Goal: Task Accomplishment & Management: Complete application form

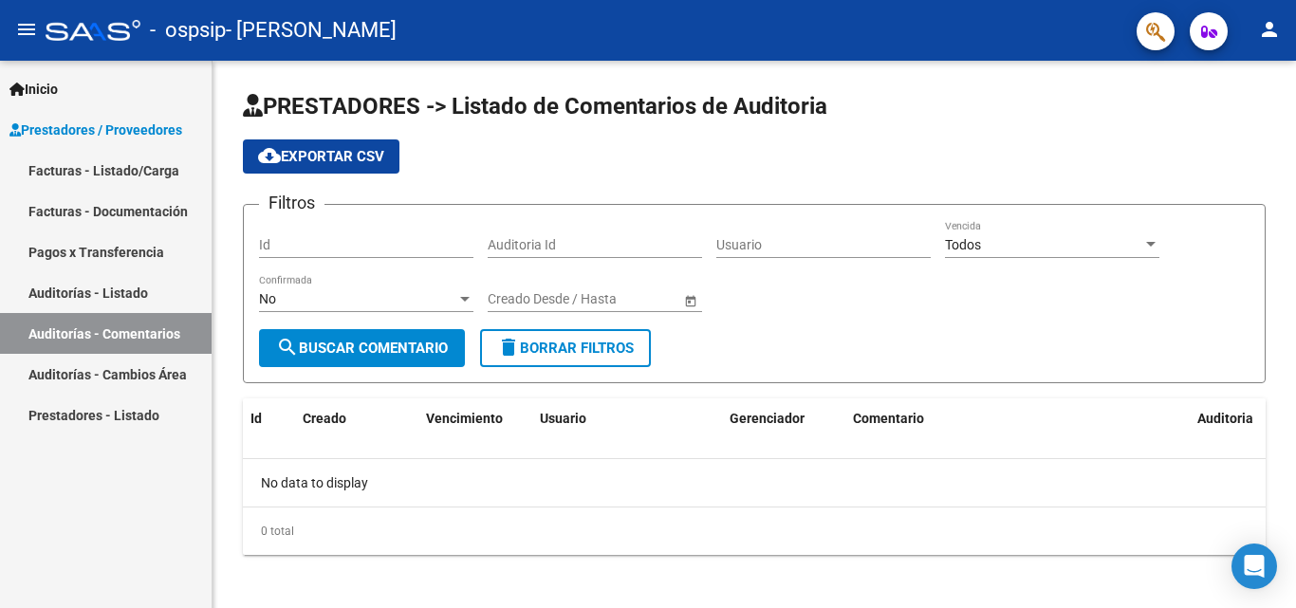
click at [92, 161] on link "Facturas - Listado/Carga" at bounding box center [106, 170] width 212 height 41
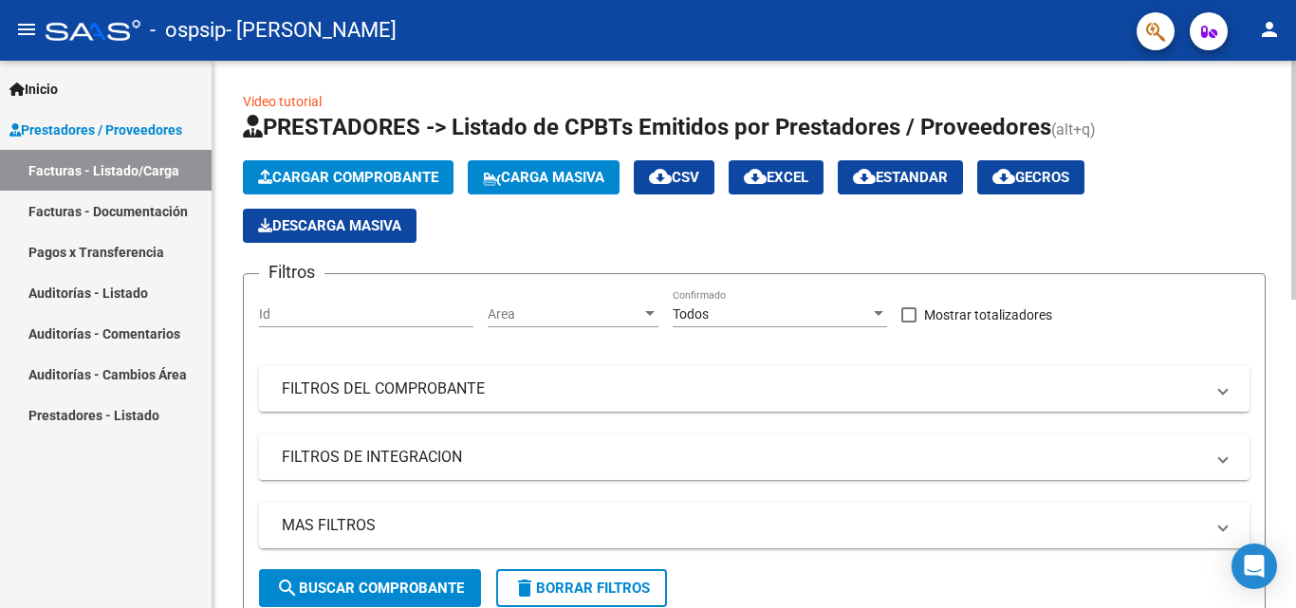
click at [400, 180] on span "Cargar Comprobante" at bounding box center [348, 177] width 180 height 17
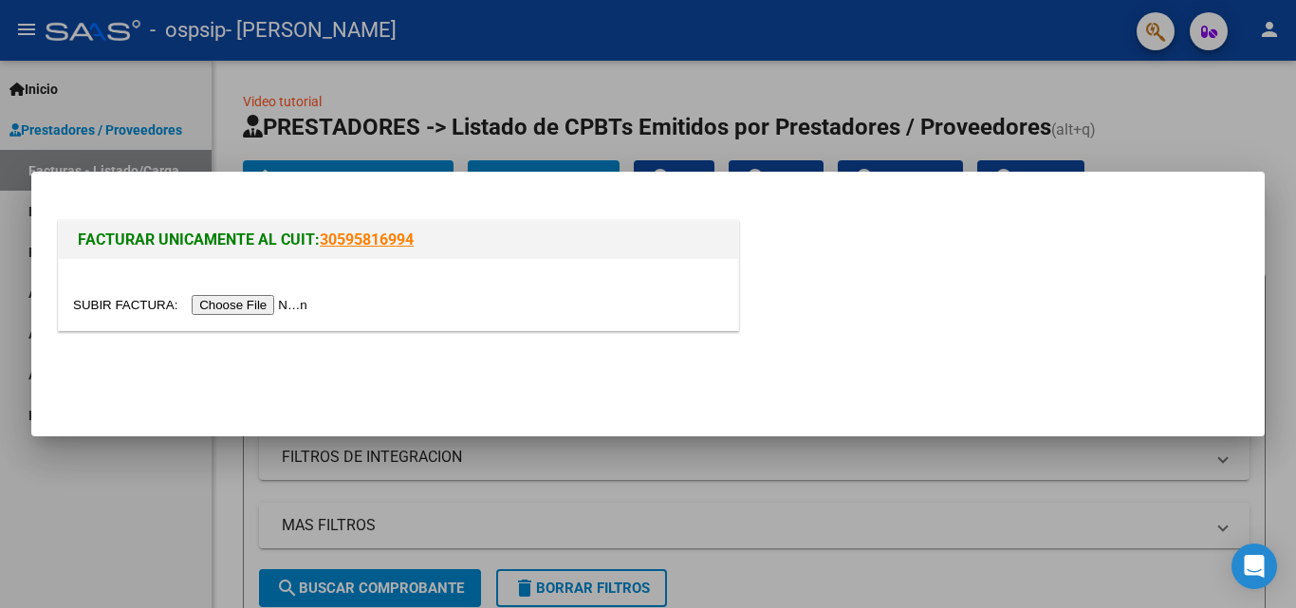
click at [288, 306] on input "file" at bounding box center [193, 305] width 240 height 20
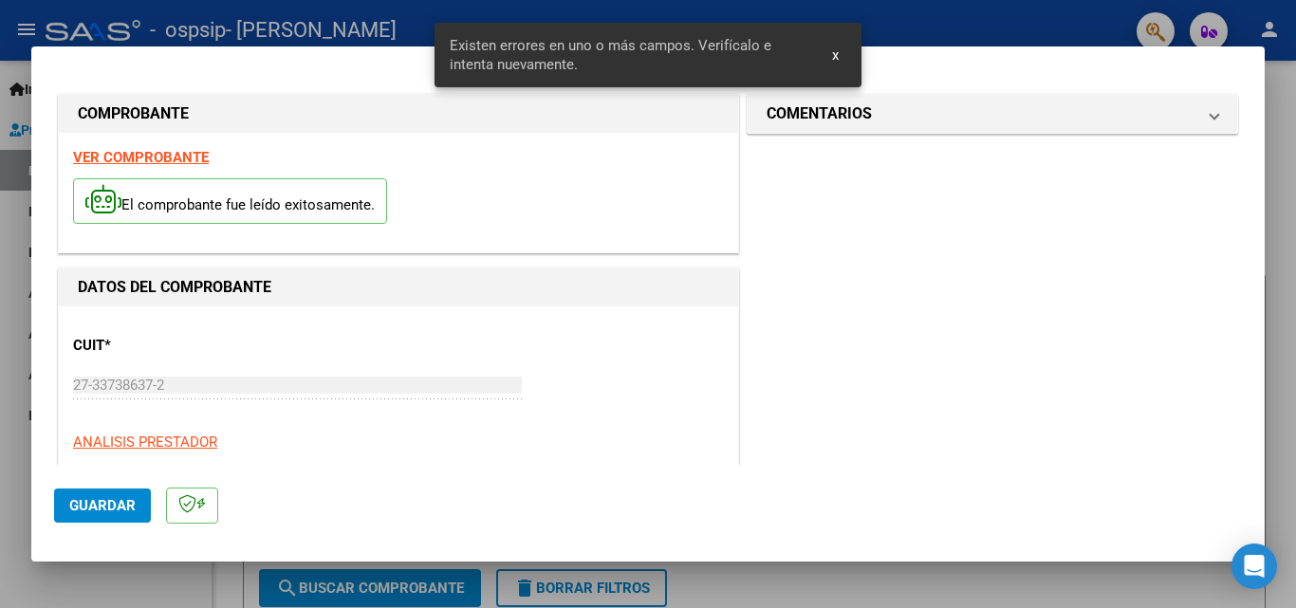
scroll to position [428, 0]
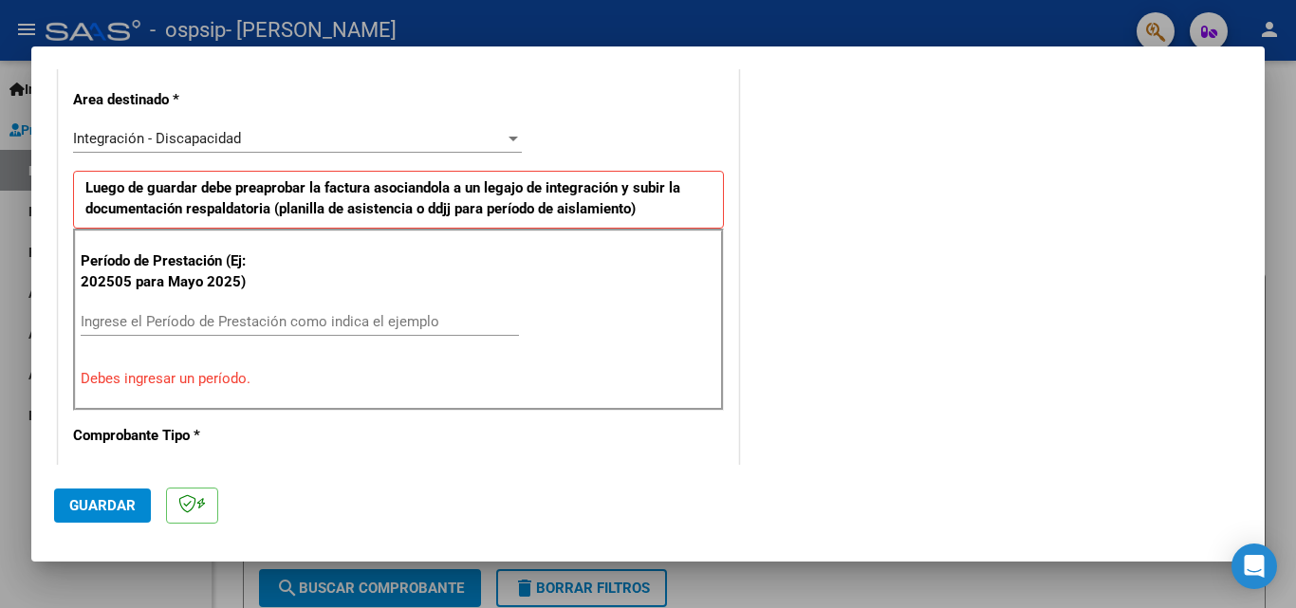
click at [180, 322] on input "Ingrese el Período de Prestación como indica el ejemplo" at bounding box center [300, 321] width 438 height 17
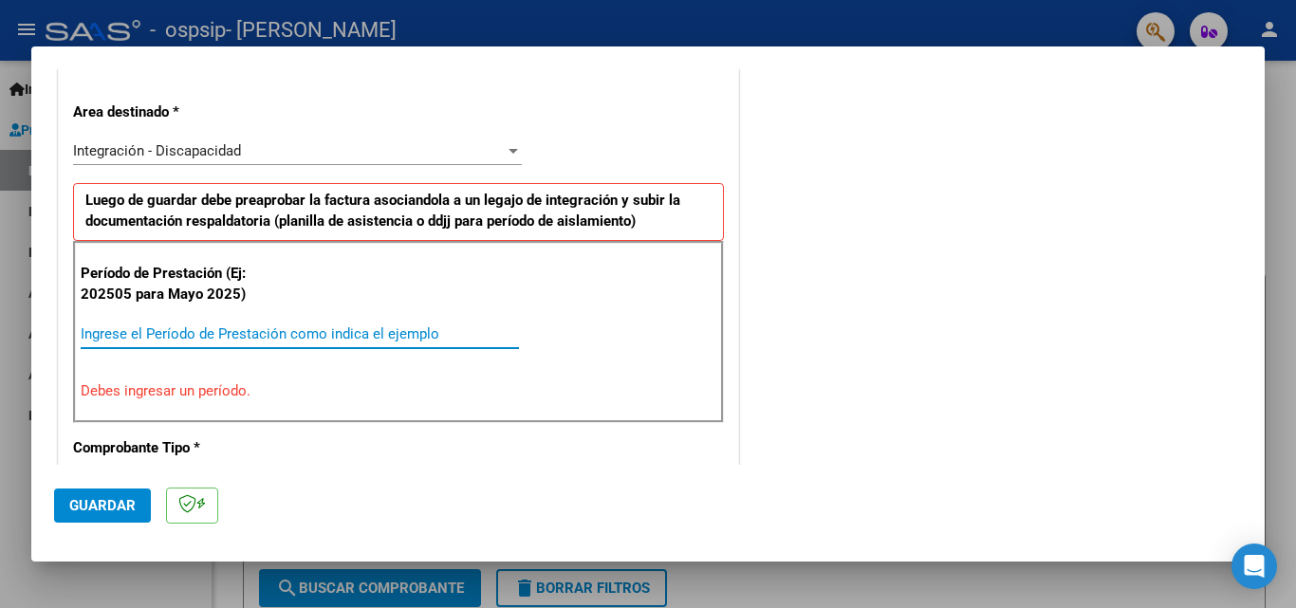
scroll to position [474, 0]
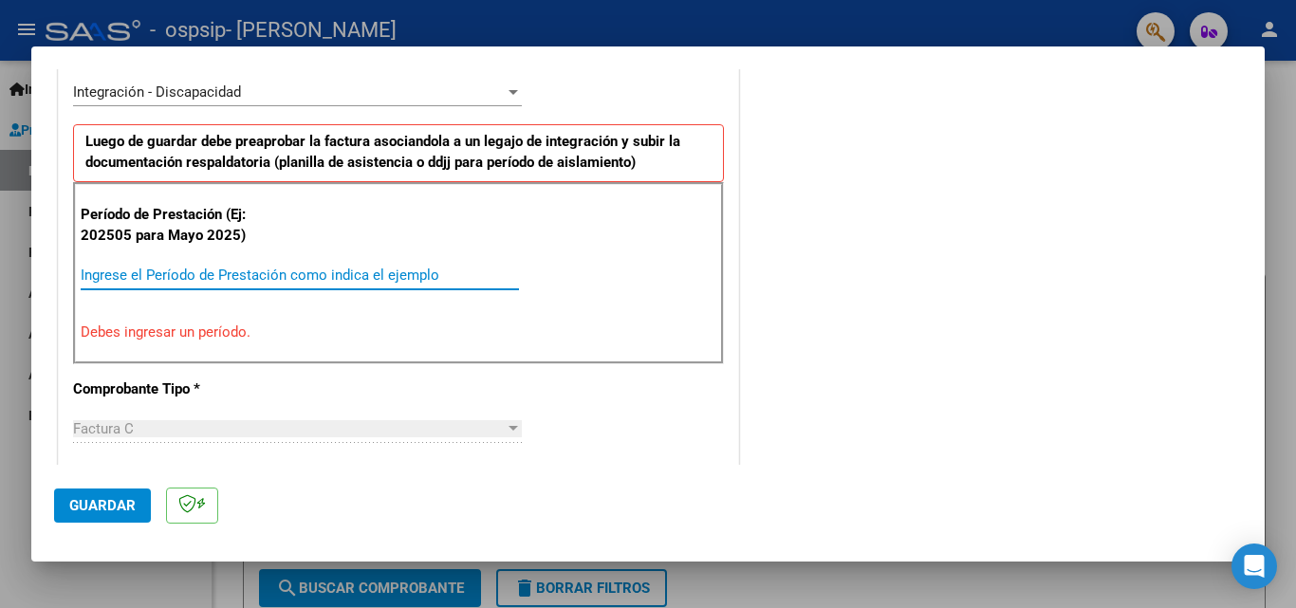
click at [217, 276] on input "Ingrese el Período de Prestación como indica el ejemplo" at bounding box center [300, 275] width 438 height 17
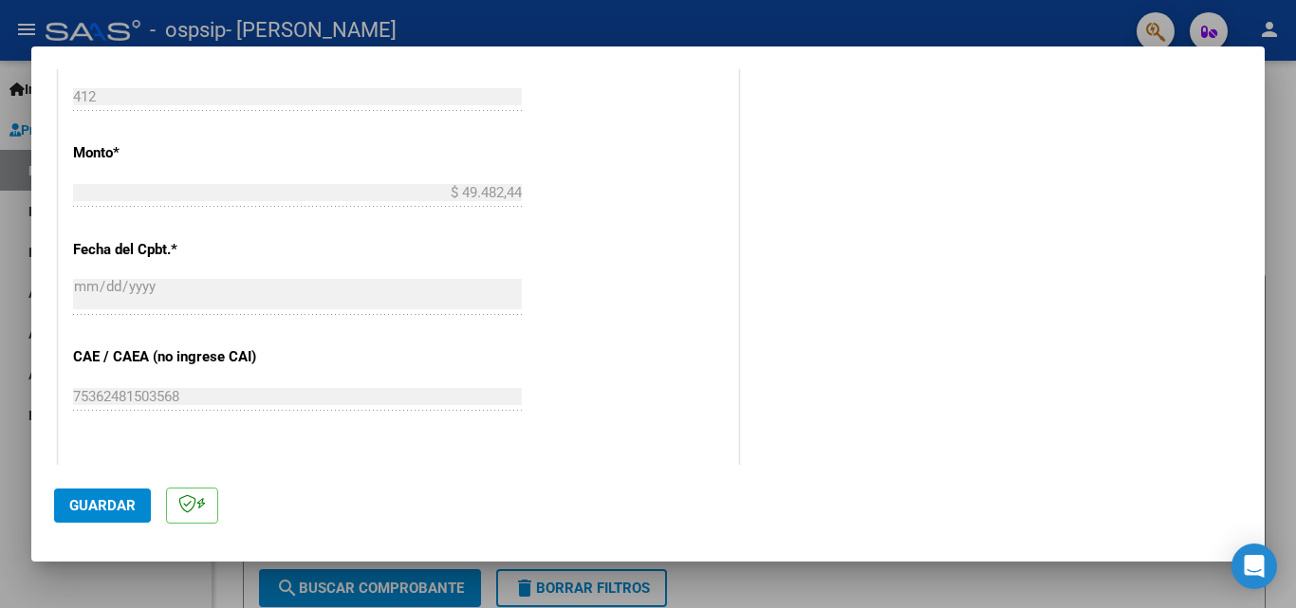
scroll to position [1233, 0]
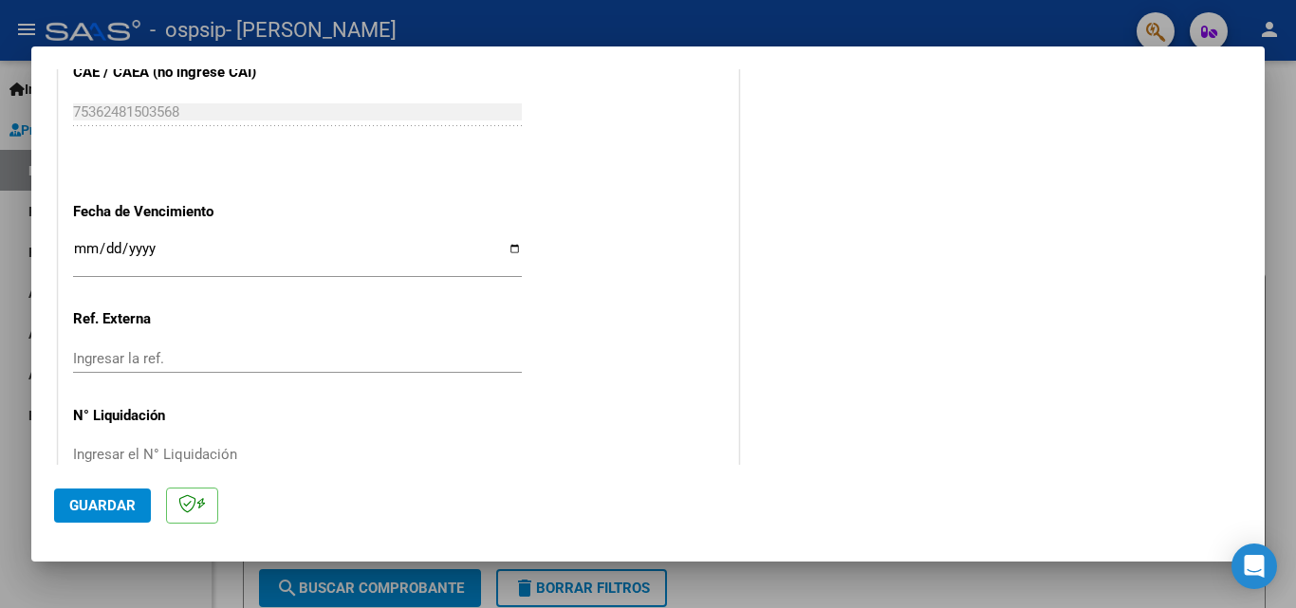
type input "202508"
click at [509, 248] on input "Ingresar la fecha" at bounding box center [297, 256] width 449 height 30
type input "[DATE]"
click at [120, 359] on input "Ingresar la ref." at bounding box center [297, 358] width 449 height 17
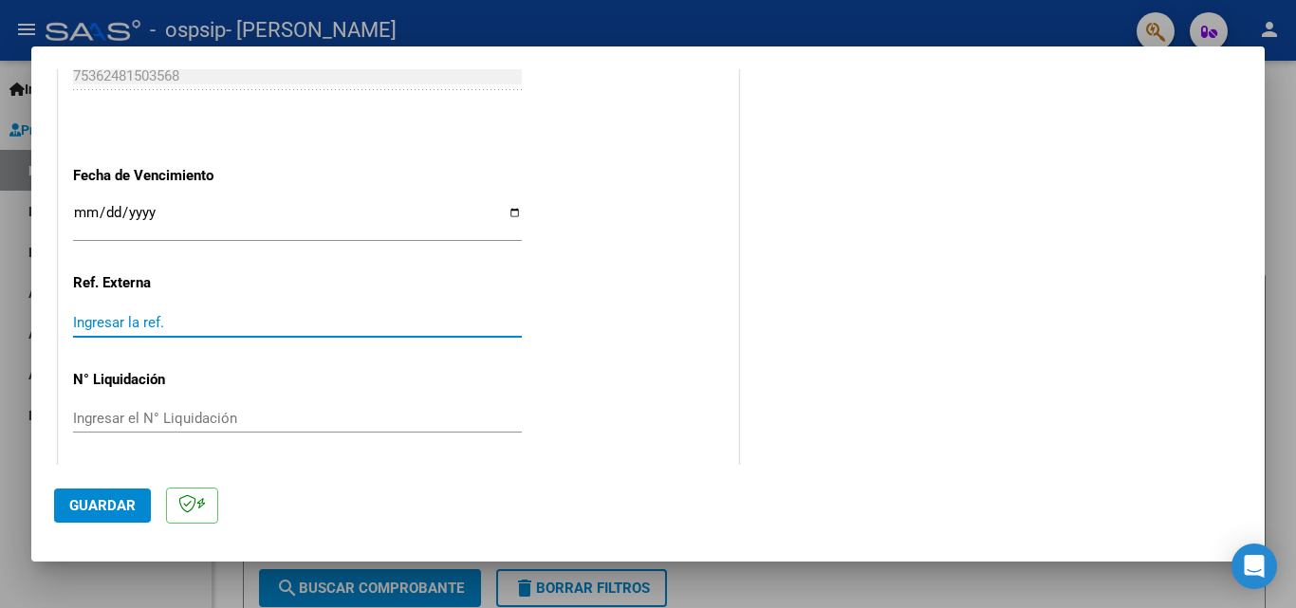
scroll to position [1274, 0]
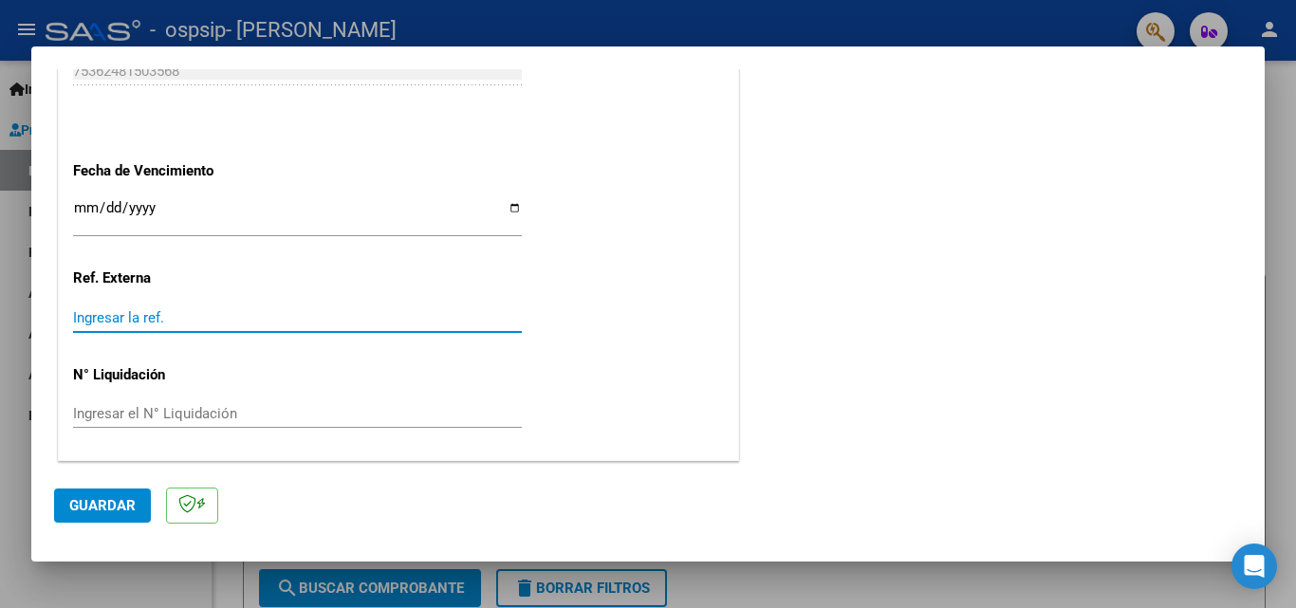
click at [137, 497] on button "Guardar" at bounding box center [102, 505] width 97 height 34
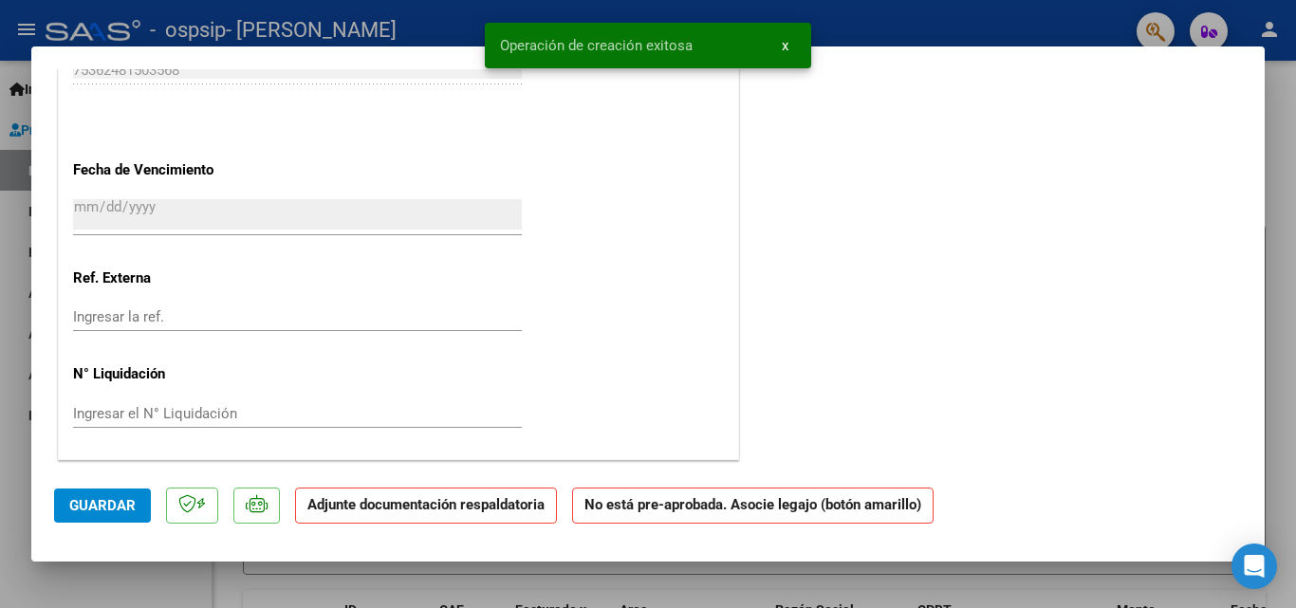
scroll to position [0, 0]
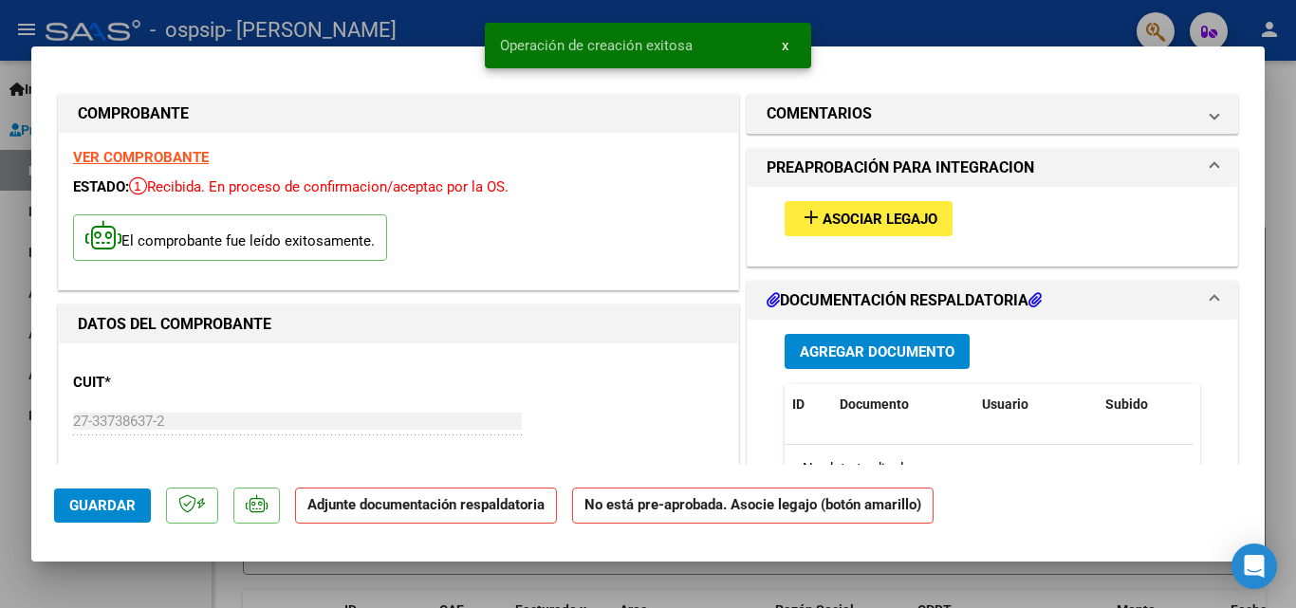
drag, startPoint x: 869, startPoint y: 215, endPoint x: 872, endPoint y: 202, distance: 13.6
click at [872, 202] on button "add Asociar Legajo" at bounding box center [868, 218] width 168 height 35
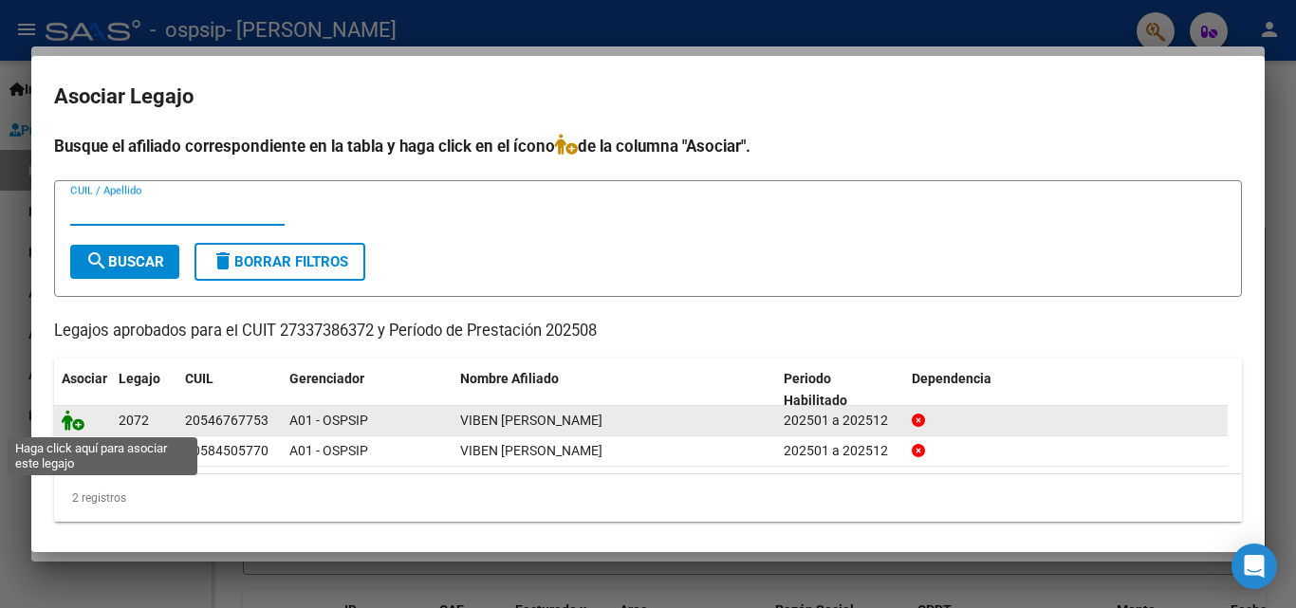
click at [82, 426] on icon at bounding box center [73, 420] width 23 height 21
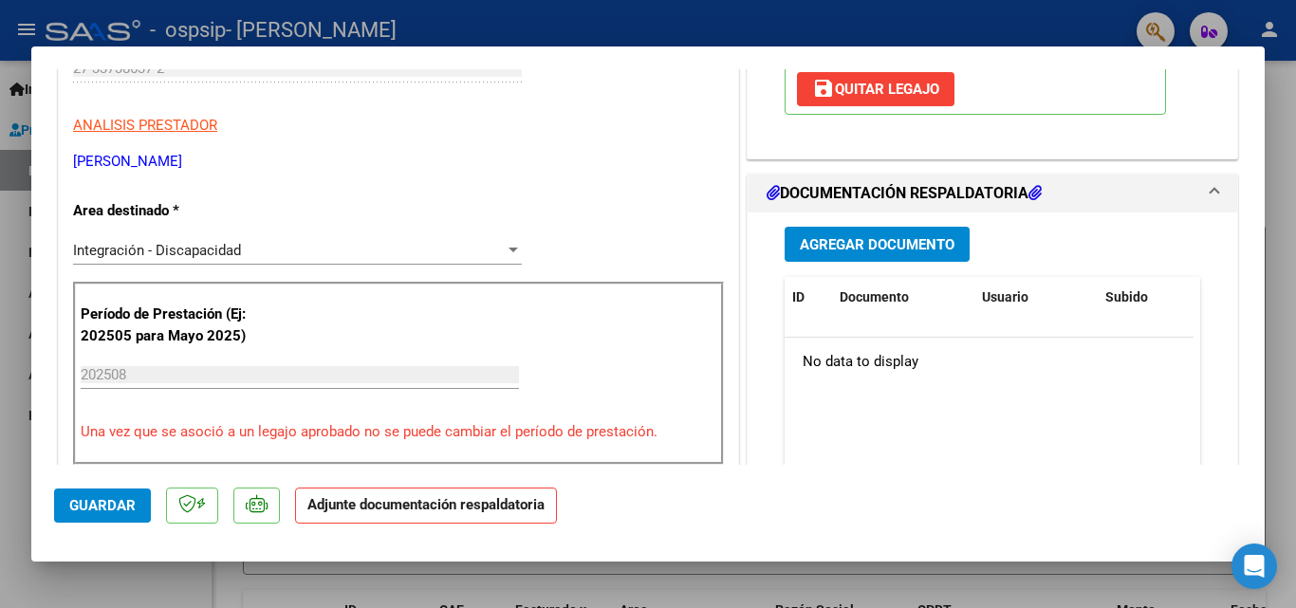
scroll to position [379, 0]
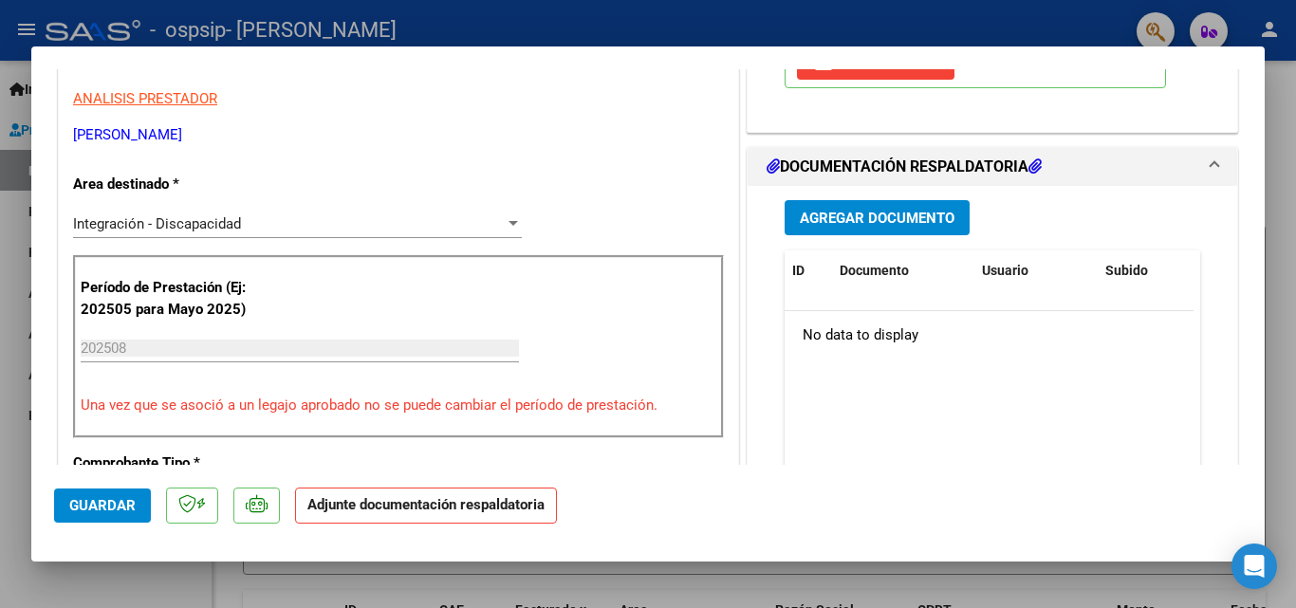
click at [862, 207] on button "Agregar Documento" at bounding box center [876, 217] width 185 height 35
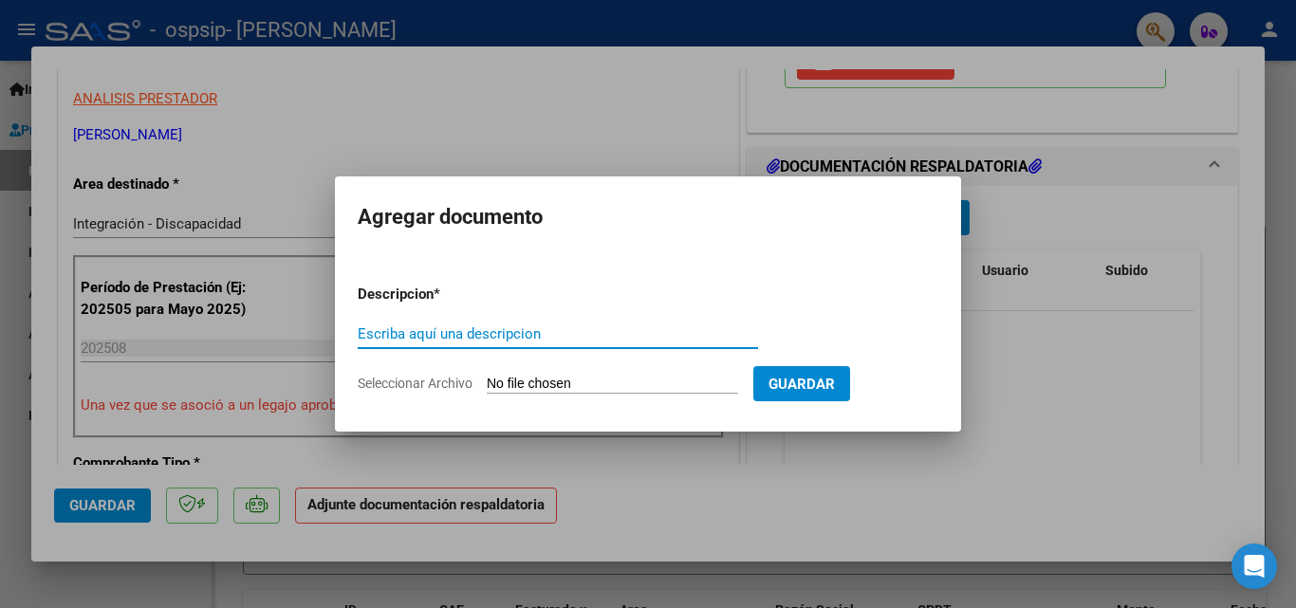
click at [502, 335] on input "Escriba aquí una descripcion" at bounding box center [558, 333] width 400 height 17
type input "cae"
click at [561, 386] on input "Seleccionar Archivo" at bounding box center [612, 385] width 251 height 18
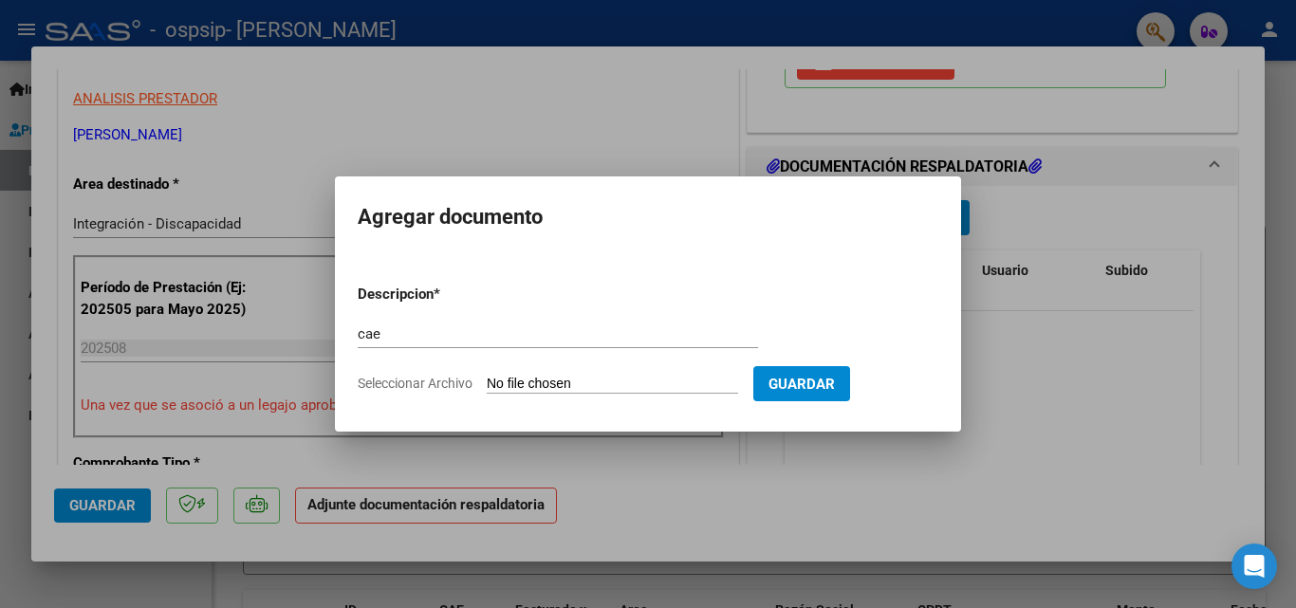
type input "C:\fakepath\Documento 107.pdf"
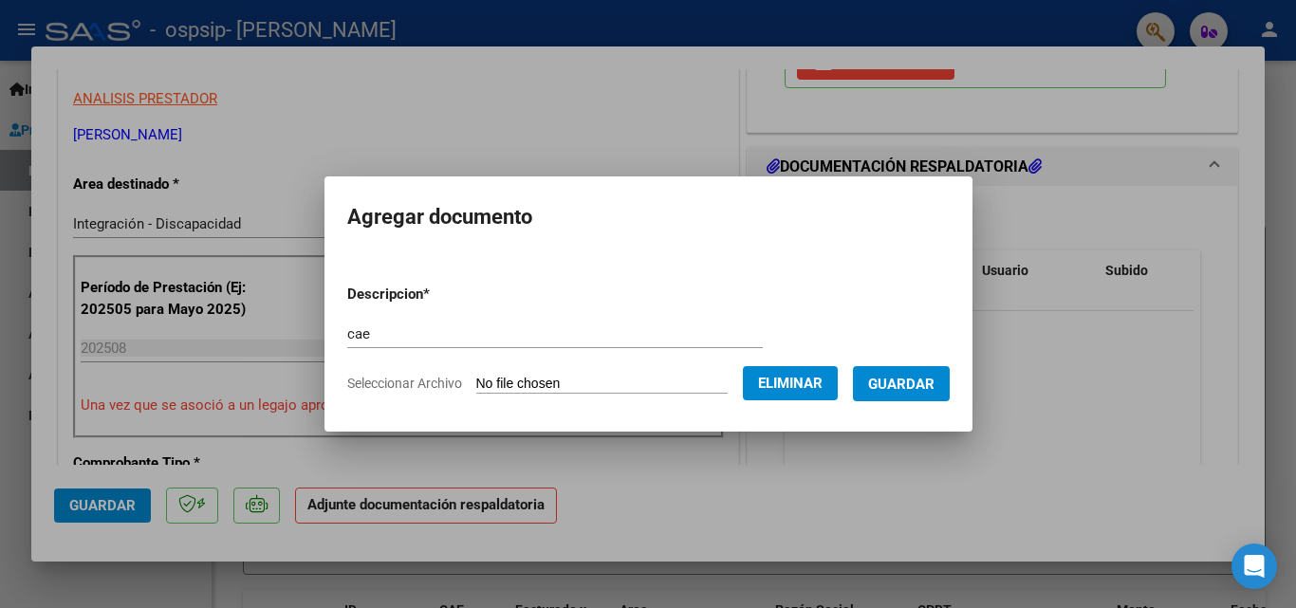
click at [907, 381] on span "Guardar" at bounding box center [901, 384] width 66 height 17
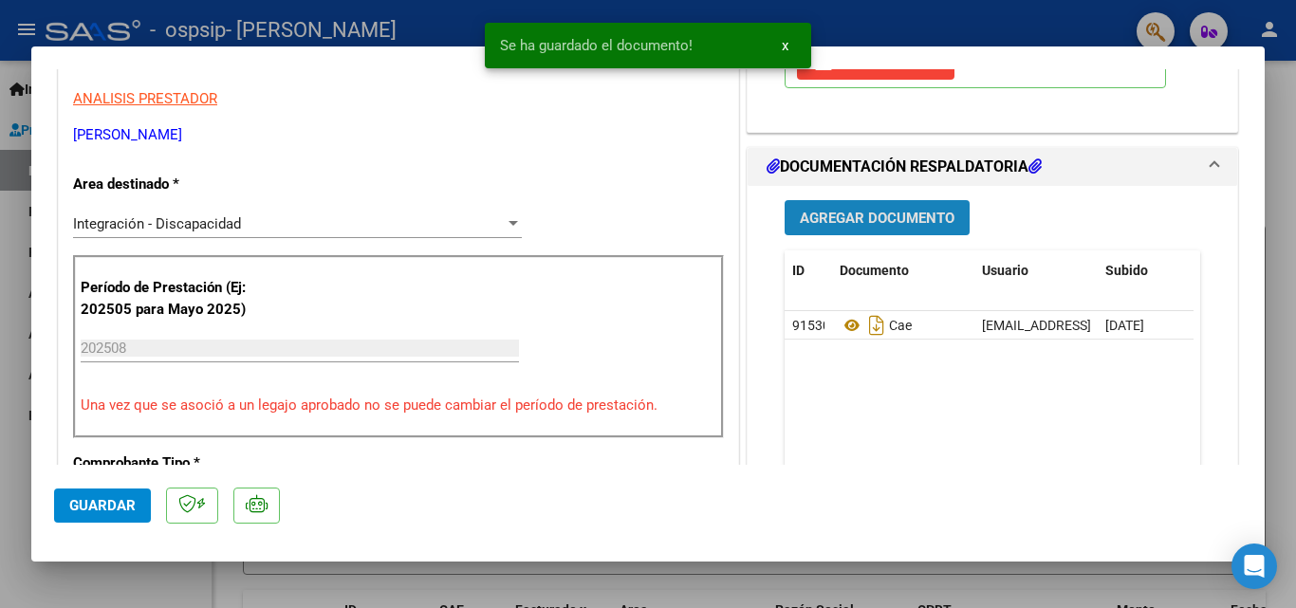
click at [843, 218] on span "Agregar Documento" at bounding box center [877, 218] width 155 height 17
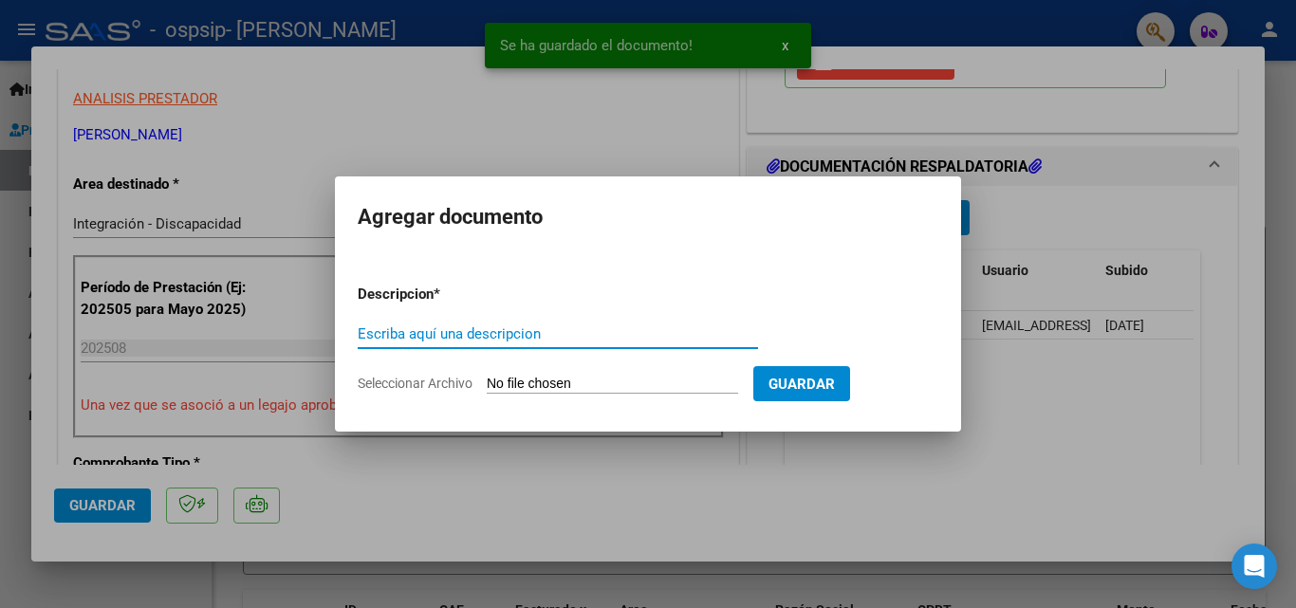
click at [411, 331] on input "Escriba aquí una descripcion" at bounding box center [558, 333] width 400 height 17
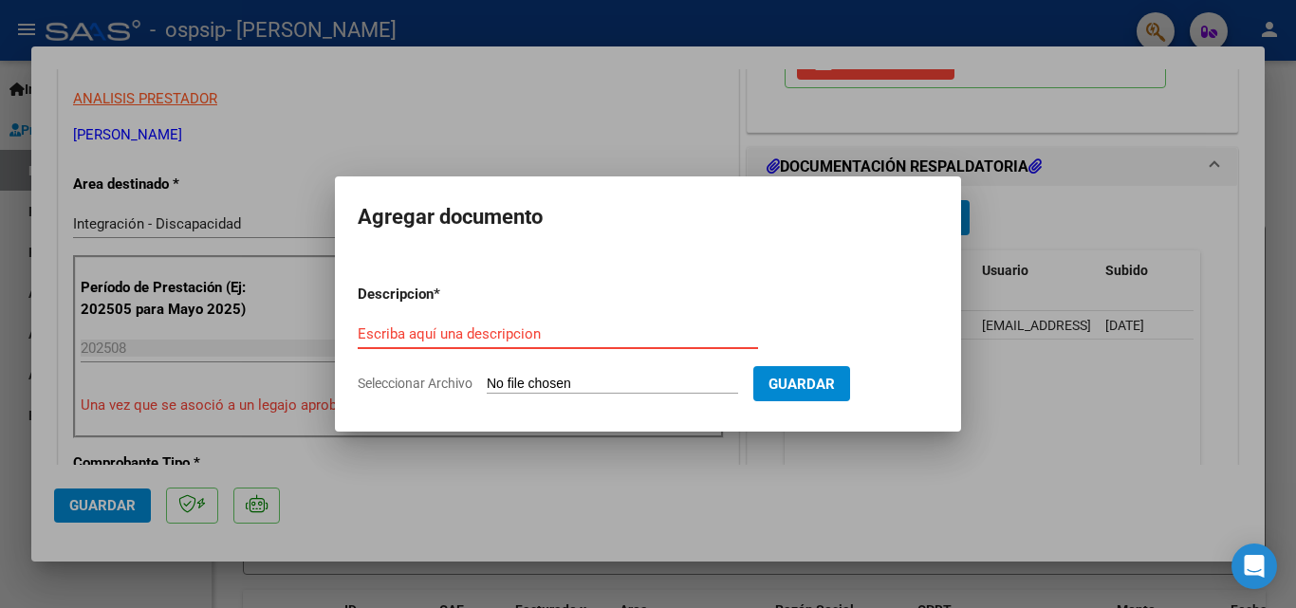
click at [467, 334] on input "Escriba aquí una descripcion" at bounding box center [558, 333] width 400 height 17
click at [491, 339] on input "Escriba aquí una descripcion" at bounding box center [558, 333] width 400 height 17
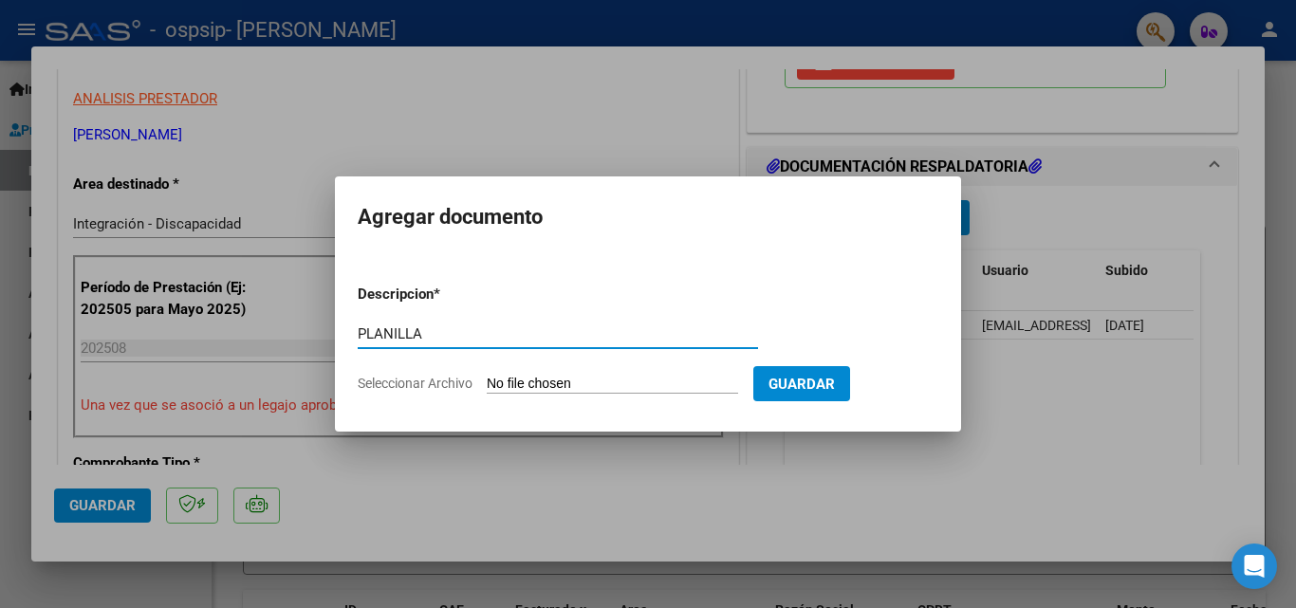
type input "PLANILLA"
click at [577, 377] on input "Seleccionar Archivo" at bounding box center [612, 385] width 251 height 18
type input "C:\fakepath\planilla lu viben agosto.pdf"
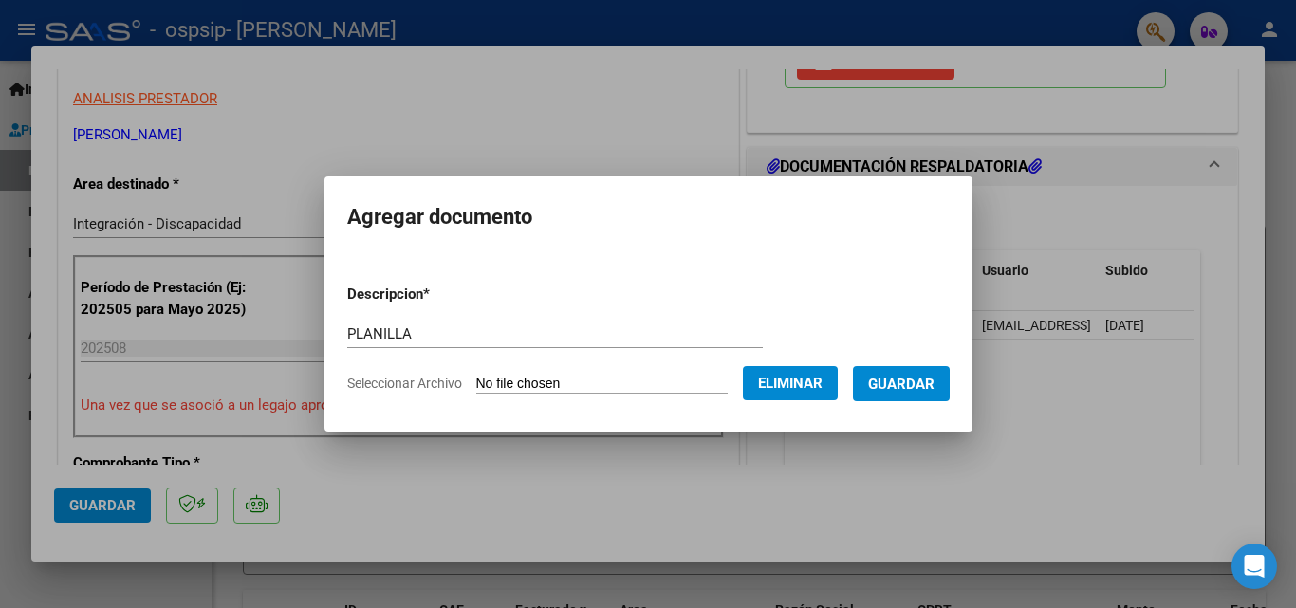
click at [903, 392] on span "Guardar" at bounding box center [901, 384] width 66 height 17
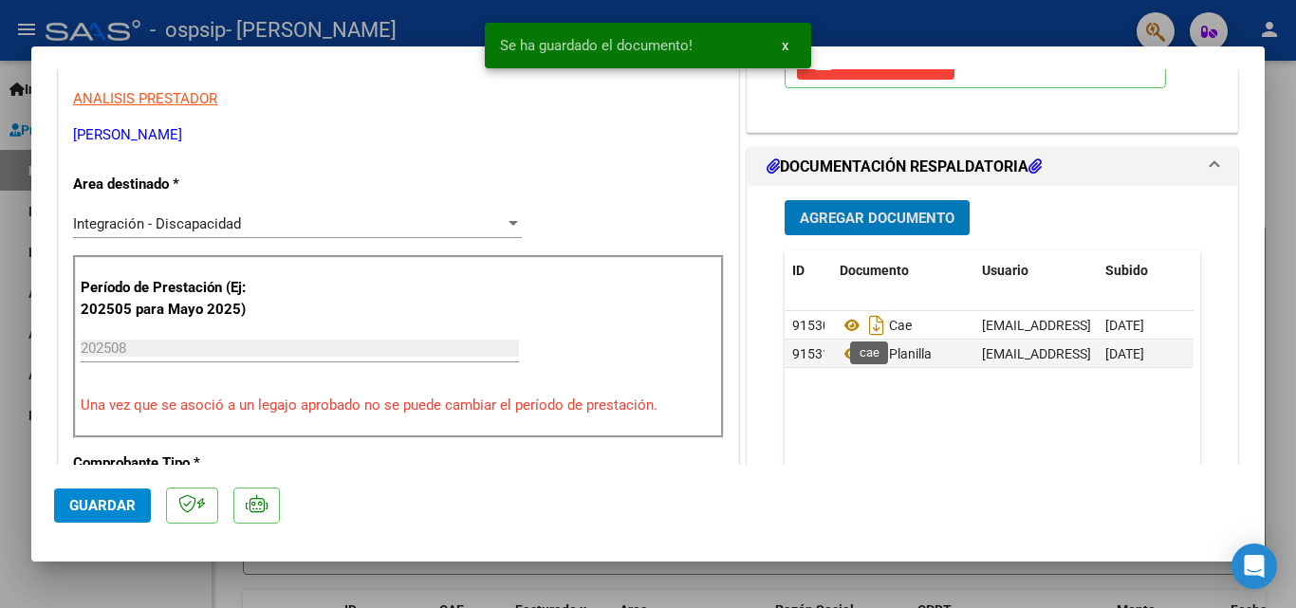
scroll to position [190, 0]
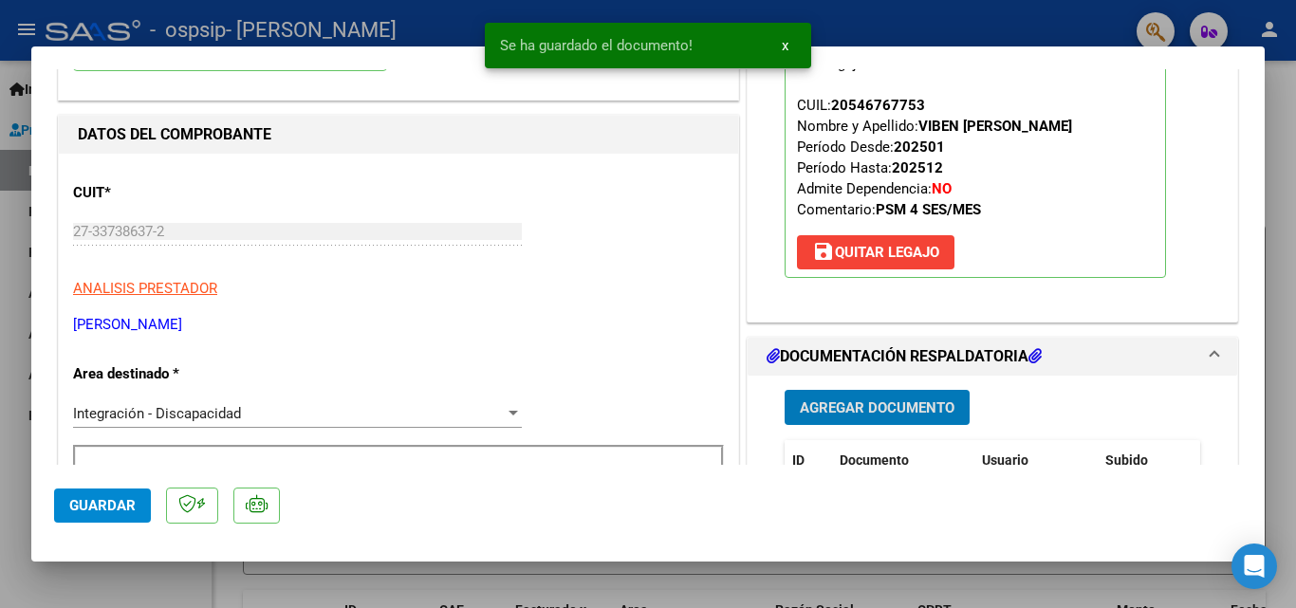
click at [831, 399] on span "Agregar Documento" at bounding box center [877, 407] width 155 height 17
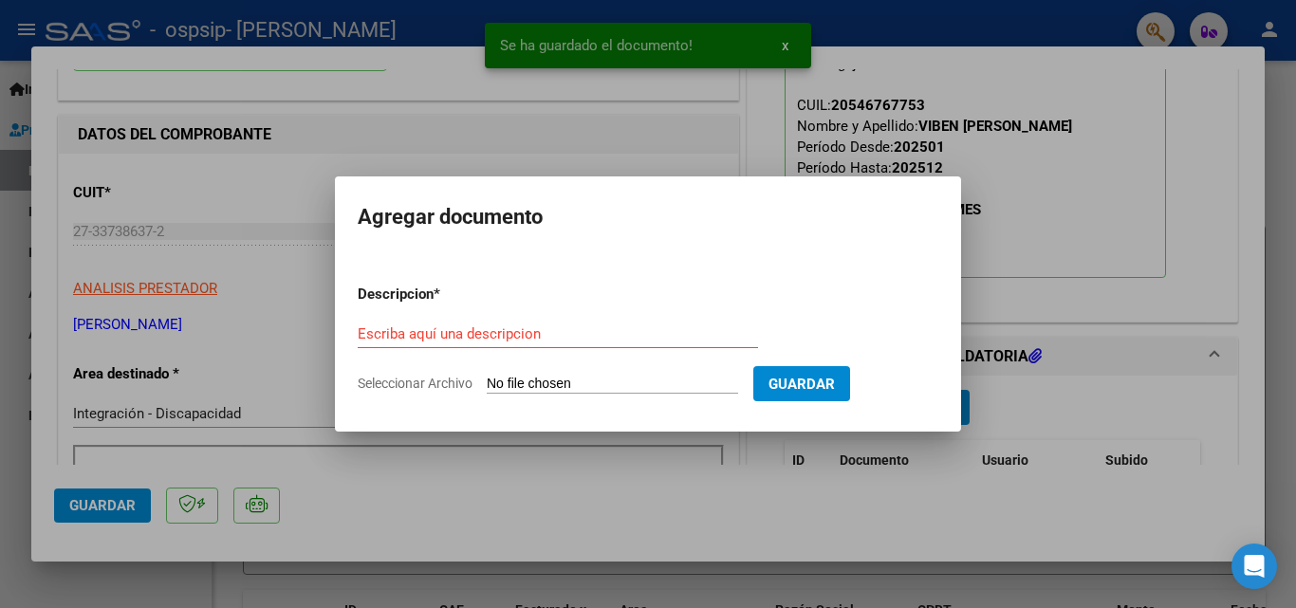
click at [568, 382] on input "Seleccionar Archivo" at bounding box center [612, 385] width 251 height 18
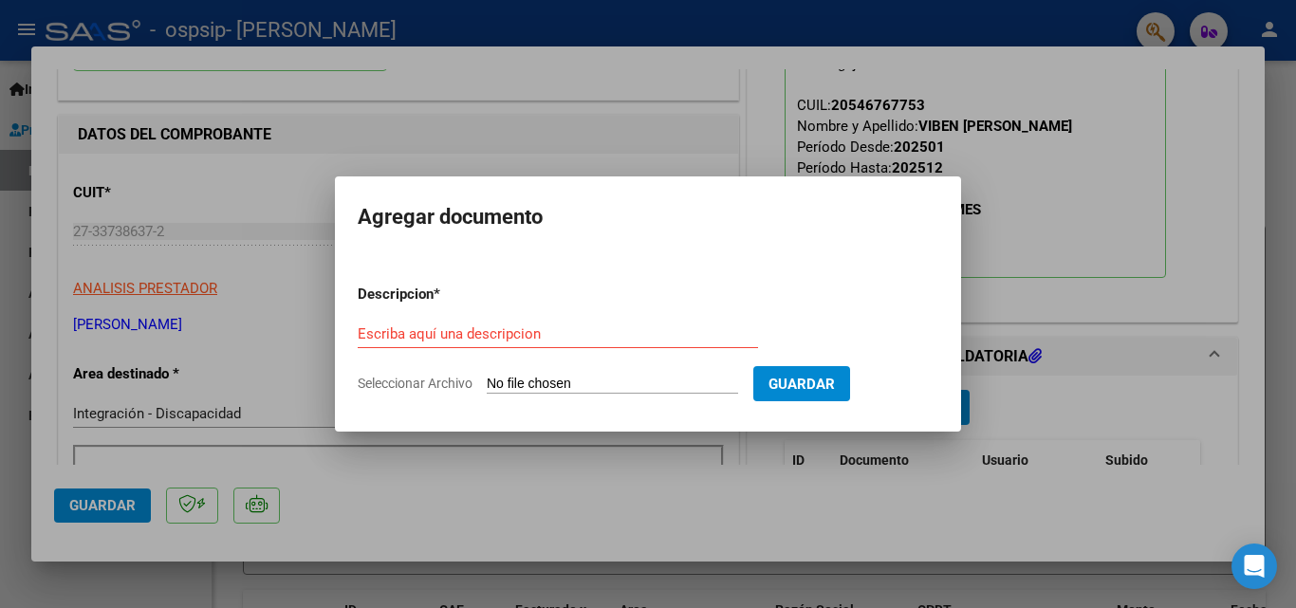
click at [733, 137] on div at bounding box center [648, 304] width 1296 height 608
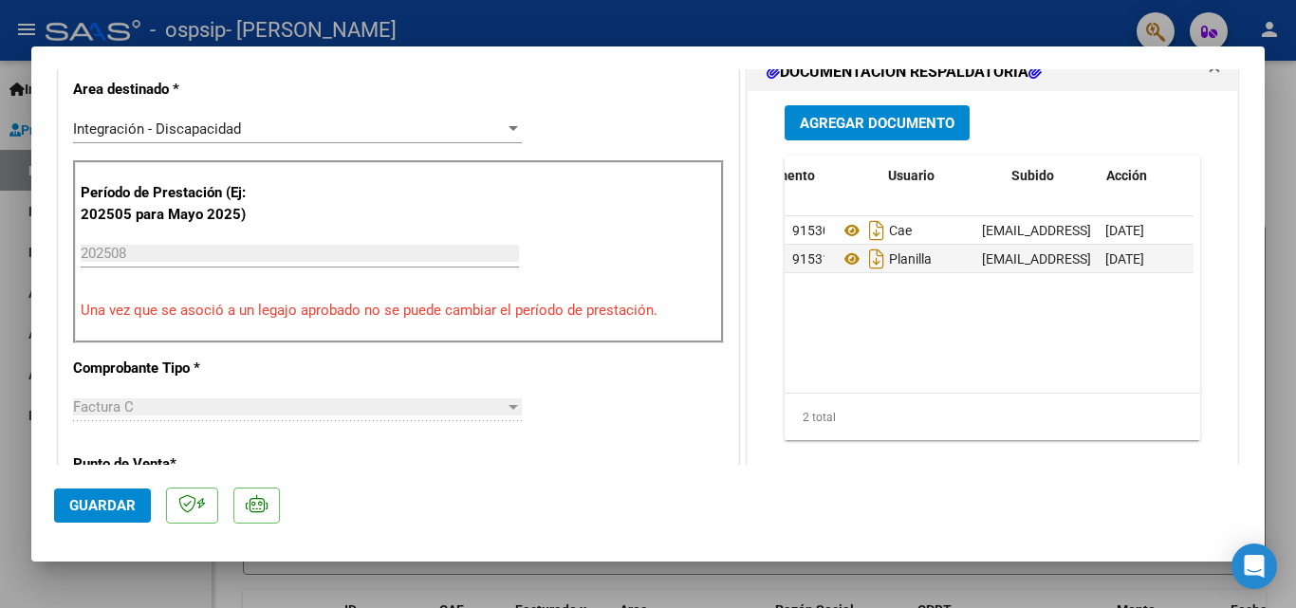
scroll to position [0, 94]
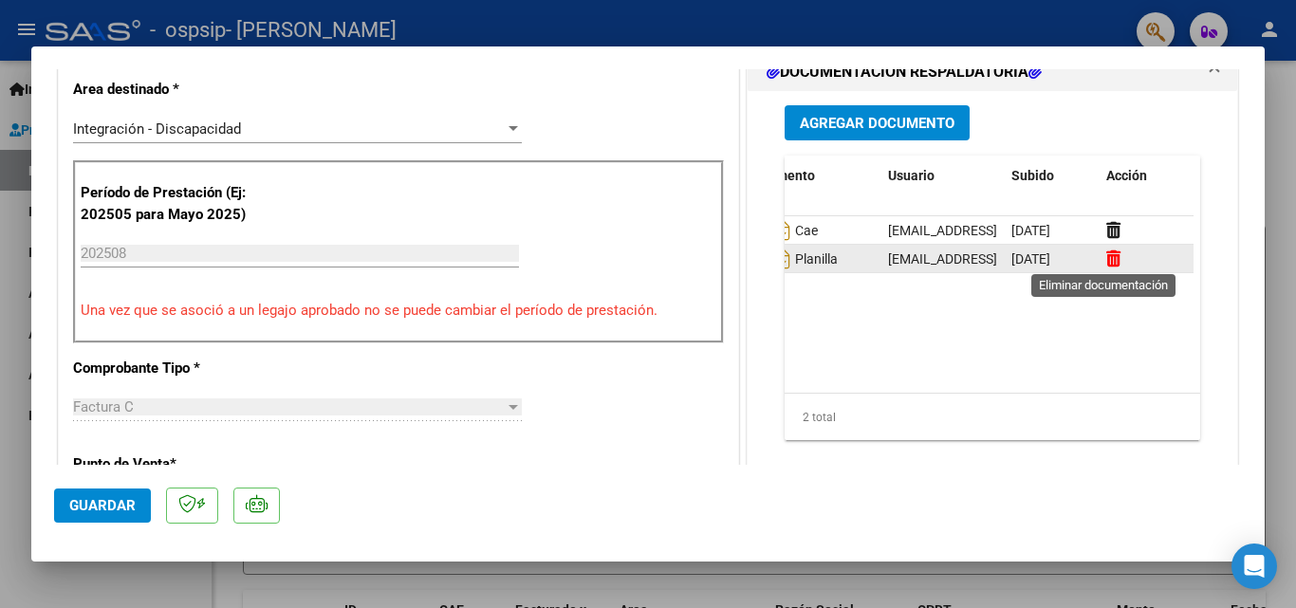
click at [1106, 260] on icon at bounding box center [1113, 258] width 14 height 18
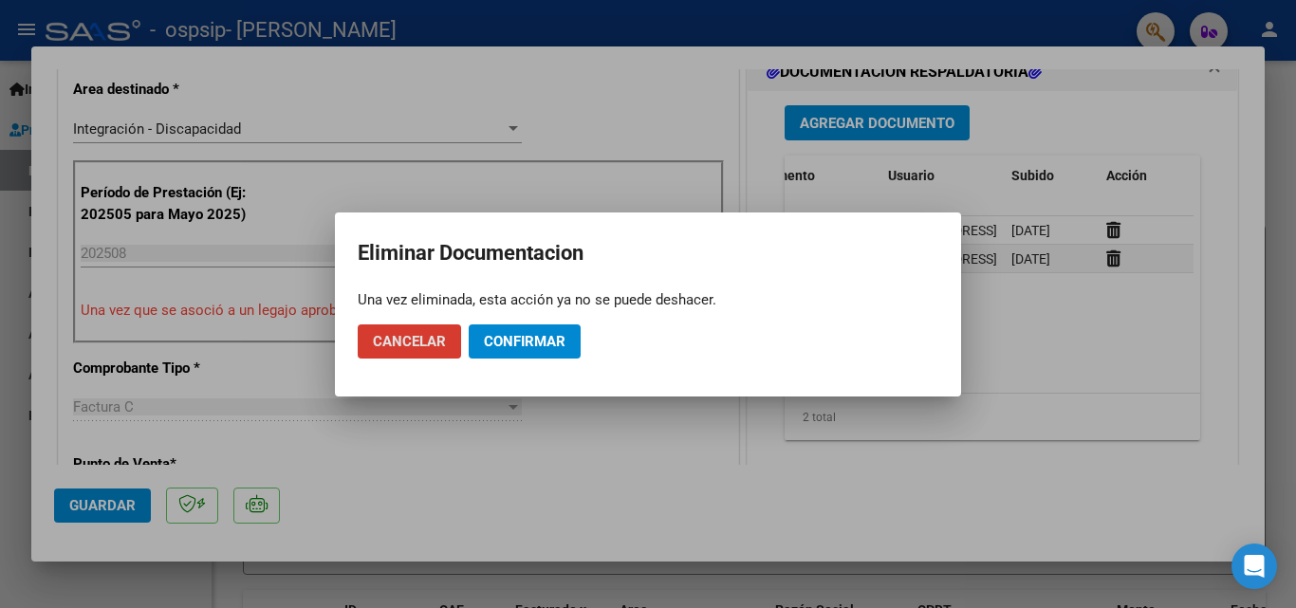
click at [515, 339] on span "Confirmar" at bounding box center [525, 341] width 82 height 17
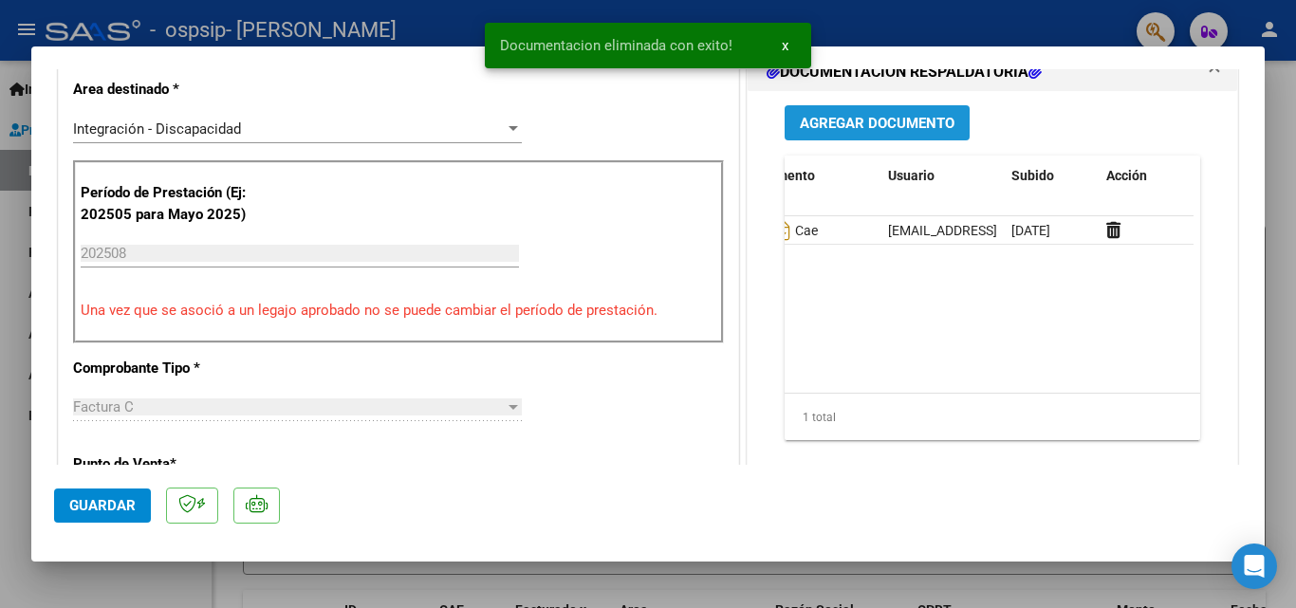
click at [831, 133] on button "Agregar Documento" at bounding box center [876, 122] width 185 height 35
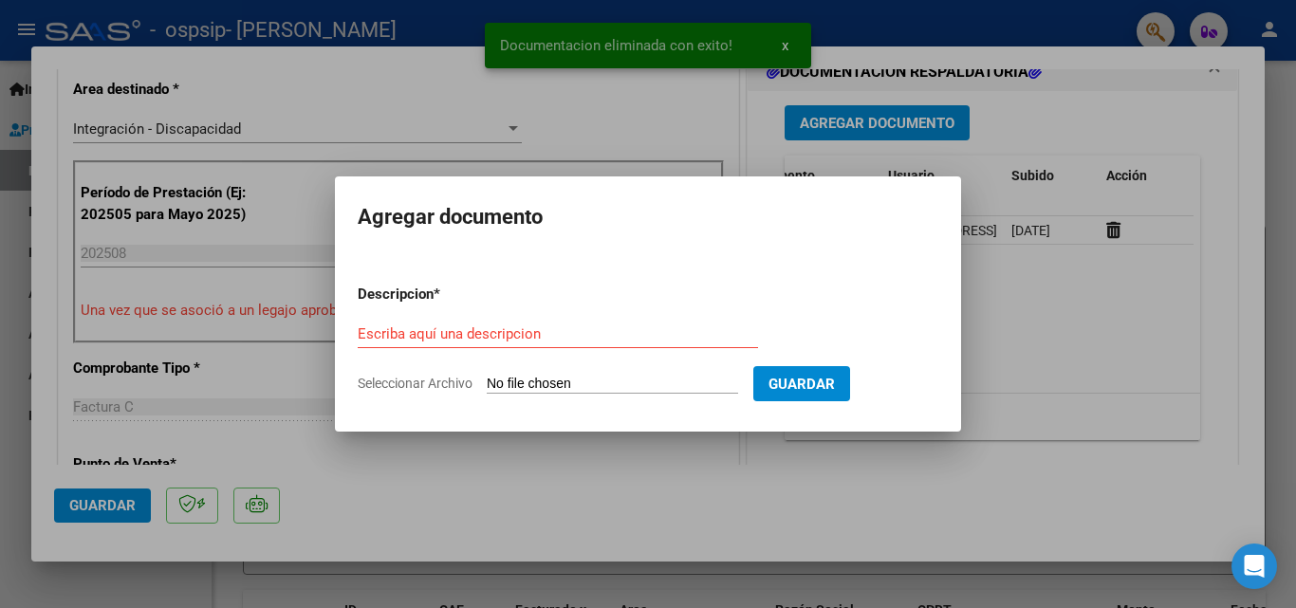
click at [548, 387] on input "Seleccionar Archivo" at bounding box center [612, 385] width 251 height 18
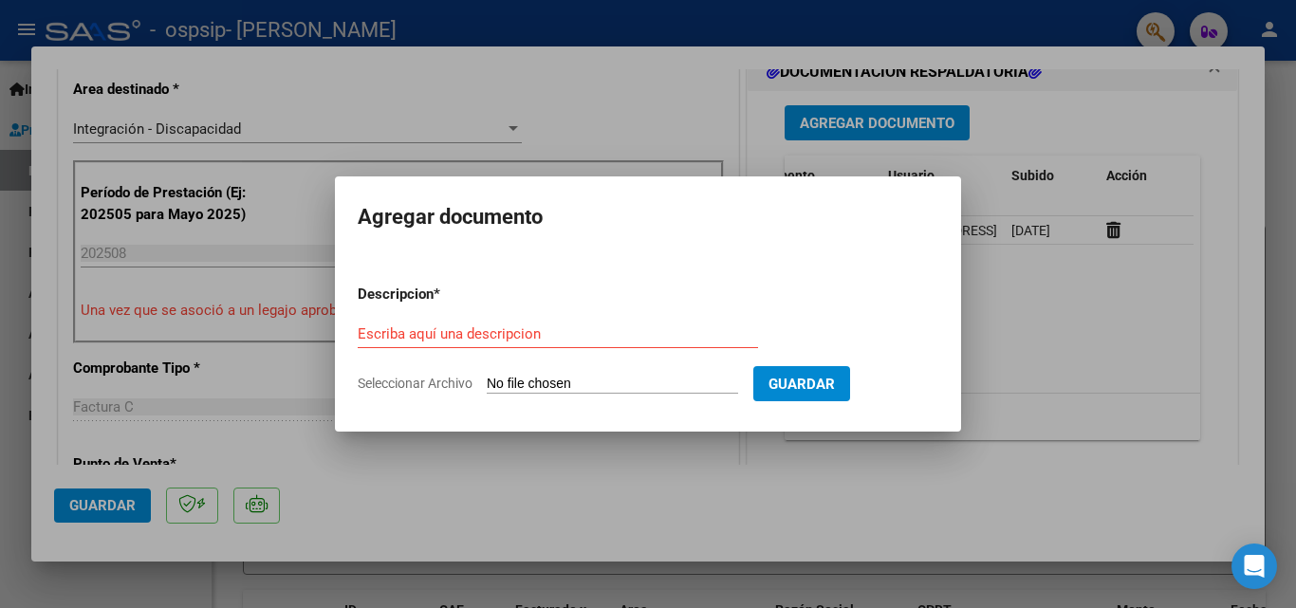
type input "C:\fakepath\planilla lu viben agosto.pdf"
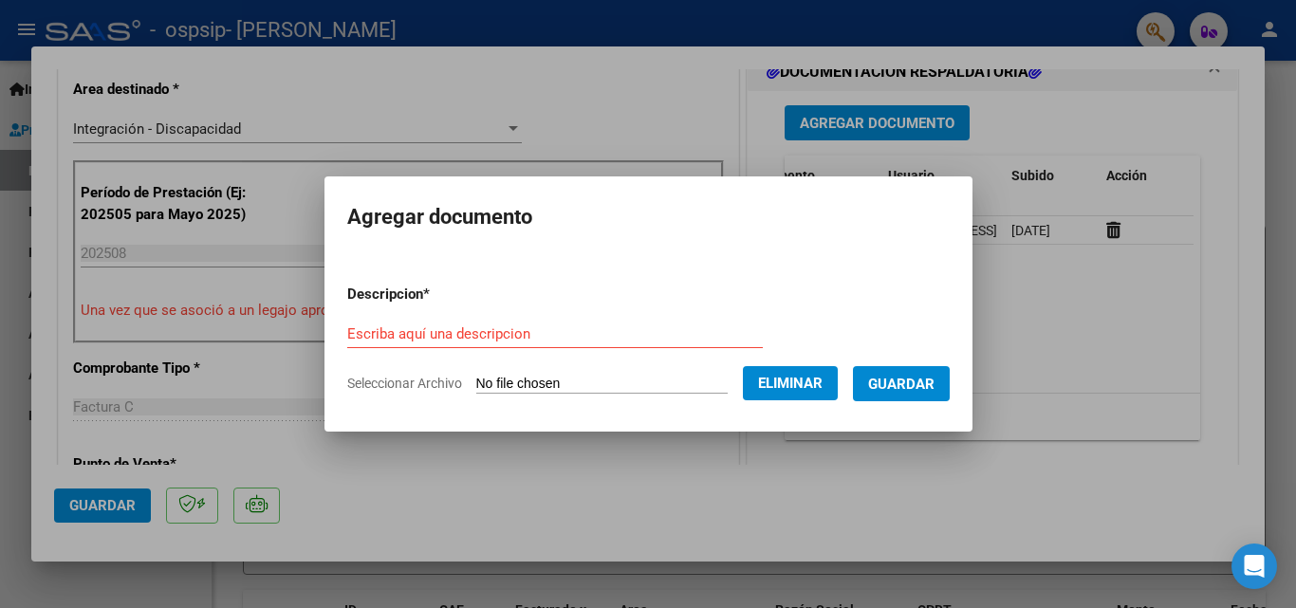
click at [580, 338] on input "Escriba aquí una descripcion" at bounding box center [554, 333] width 415 height 17
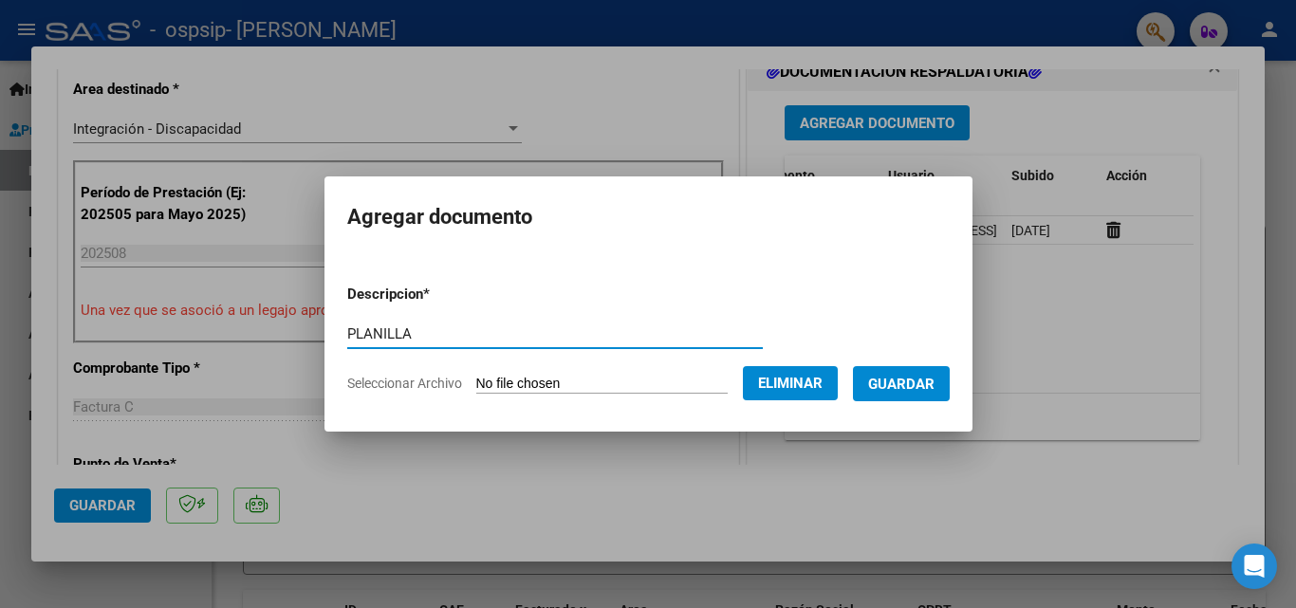
type input "PLANILLA"
click at [895, 377] on span "Guardar" at bounding box center [901, 384] width 66 height 17
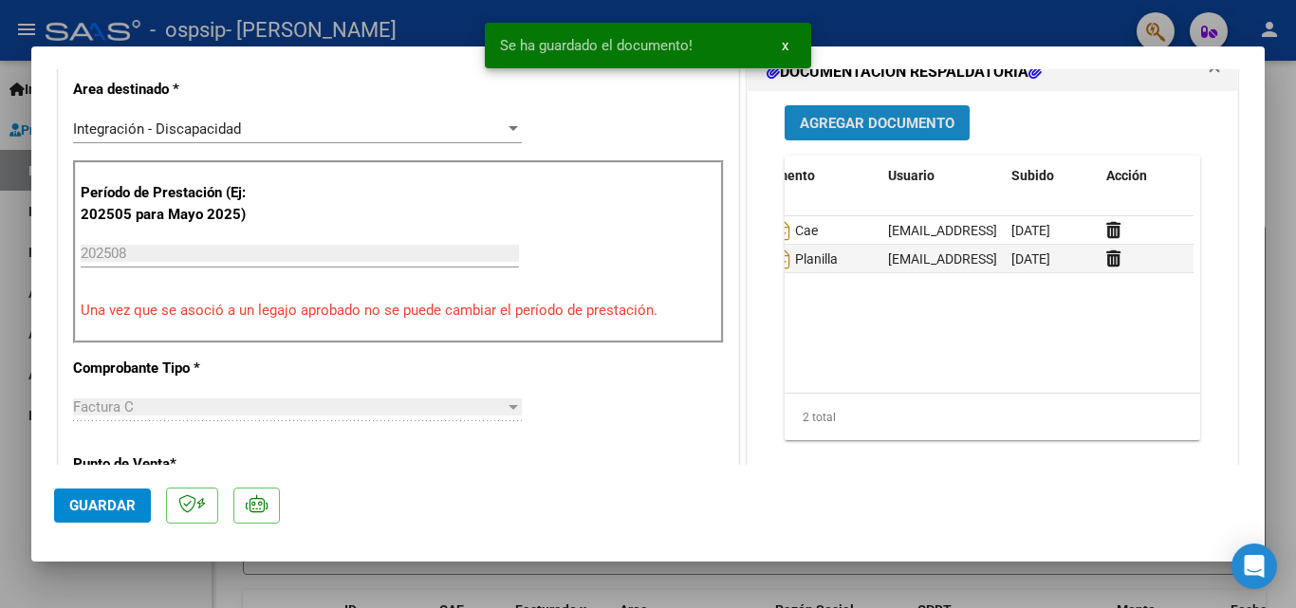
click at [939, 124] on span "Agregar Documento" at bounding box center [877, 123] width 155 height 17
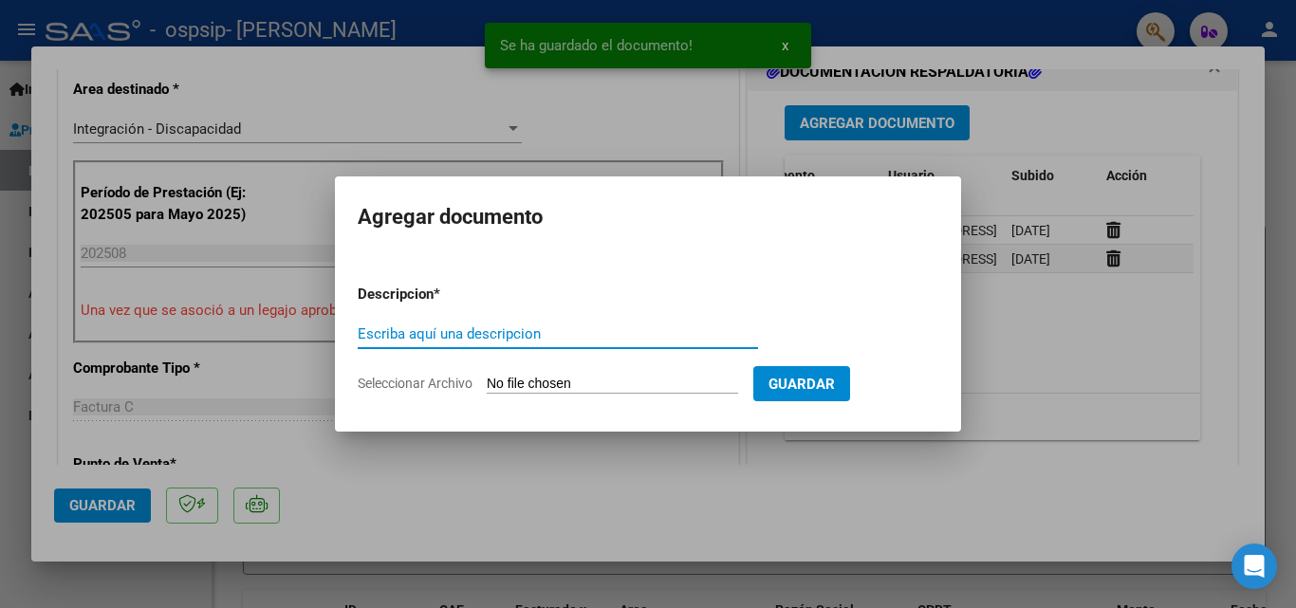
click at [604, 385] on input "Seleccionar Archivo" at bounding box center [612, 385] width 251 height 18
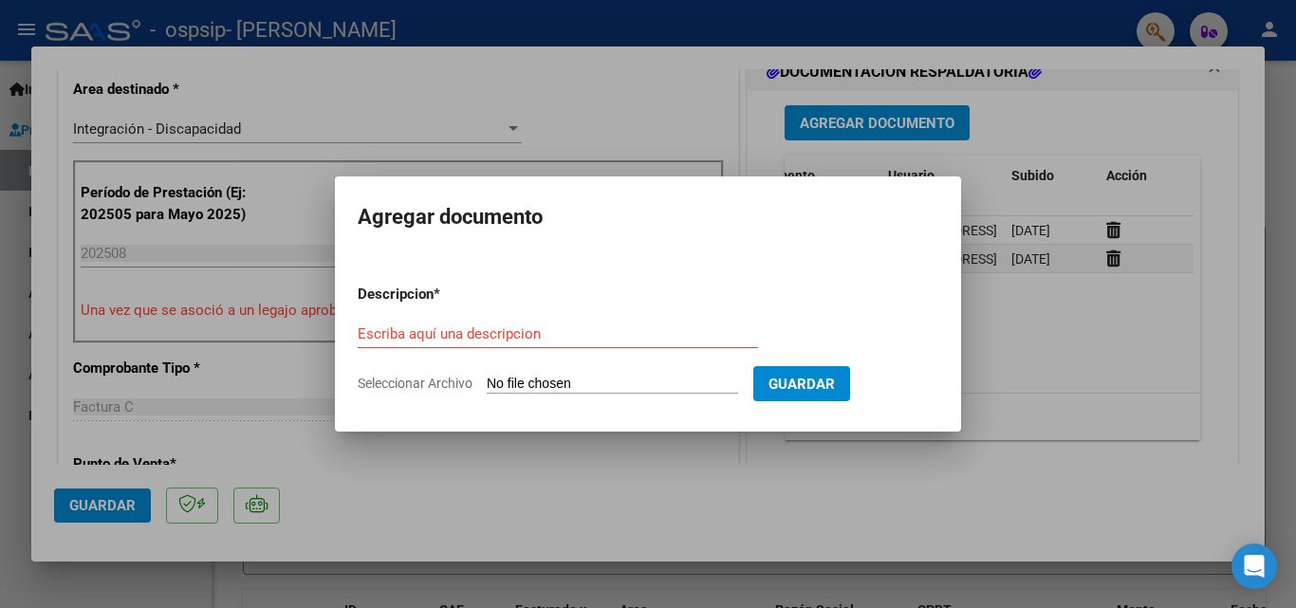
type input "C:\fakepath\[PERSON_NAME] PSM AUTORIZACION 2025 SEGUN RESOLUCION 360 22 _firmad…"
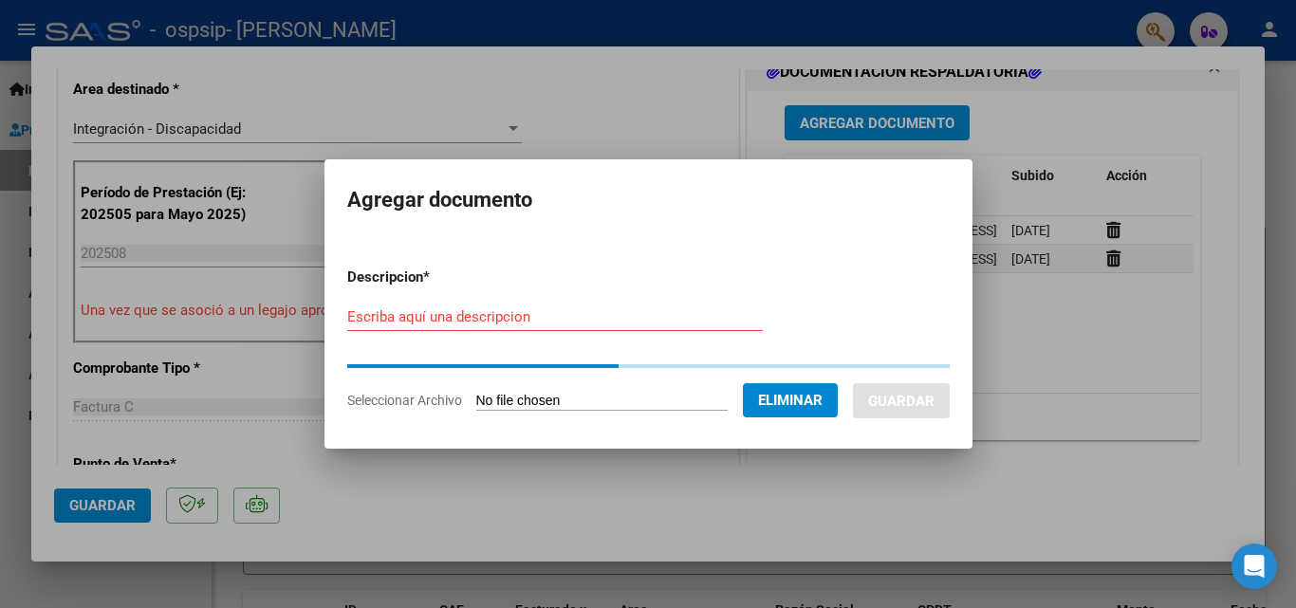
click at [593, 339] on div "Escriba aquí una descripcion" at bounding box center [554, 326] width 415 height 46
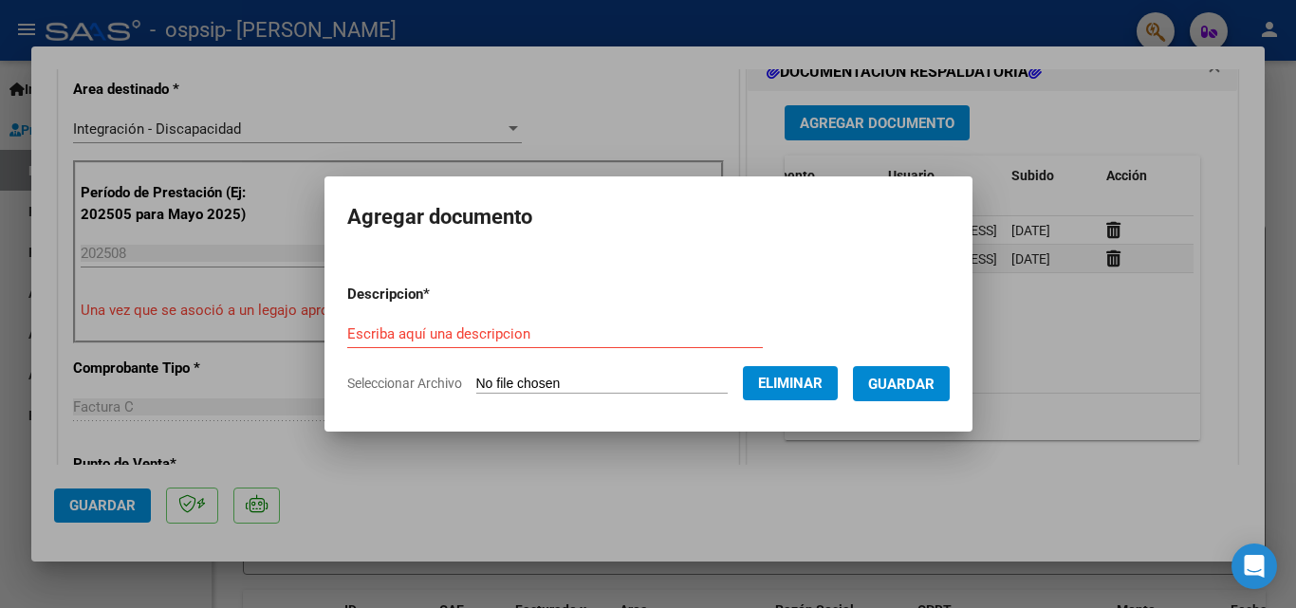
click at [520, 318] on form "Descripcion * Escriba aquí una descripcion Seleccionar Archivo Eliminar Guardar" at bounding box center [648, 338] width 602 height 138
click at [486, 336] on input "Escriba aquí una descripcion" at bounding box center [554, 333] width 415 height 17
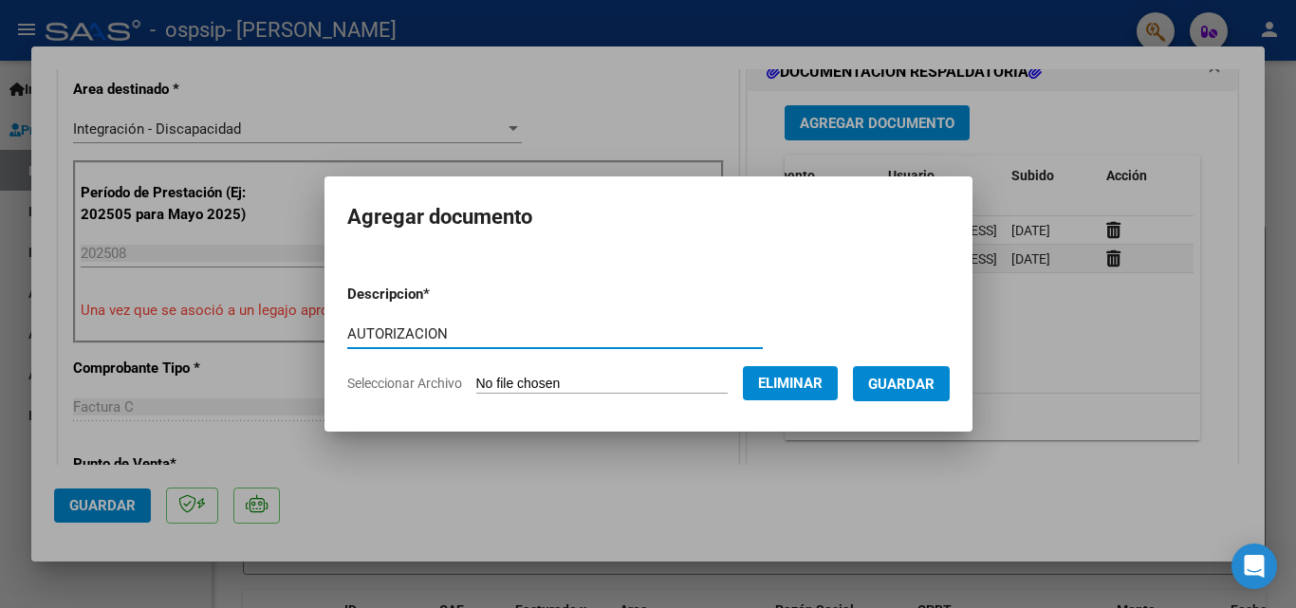
type input "AUTORIZACION"
click at [924, 387] on span "Guardar" at bounding box center [901, 384] width 66 height 17
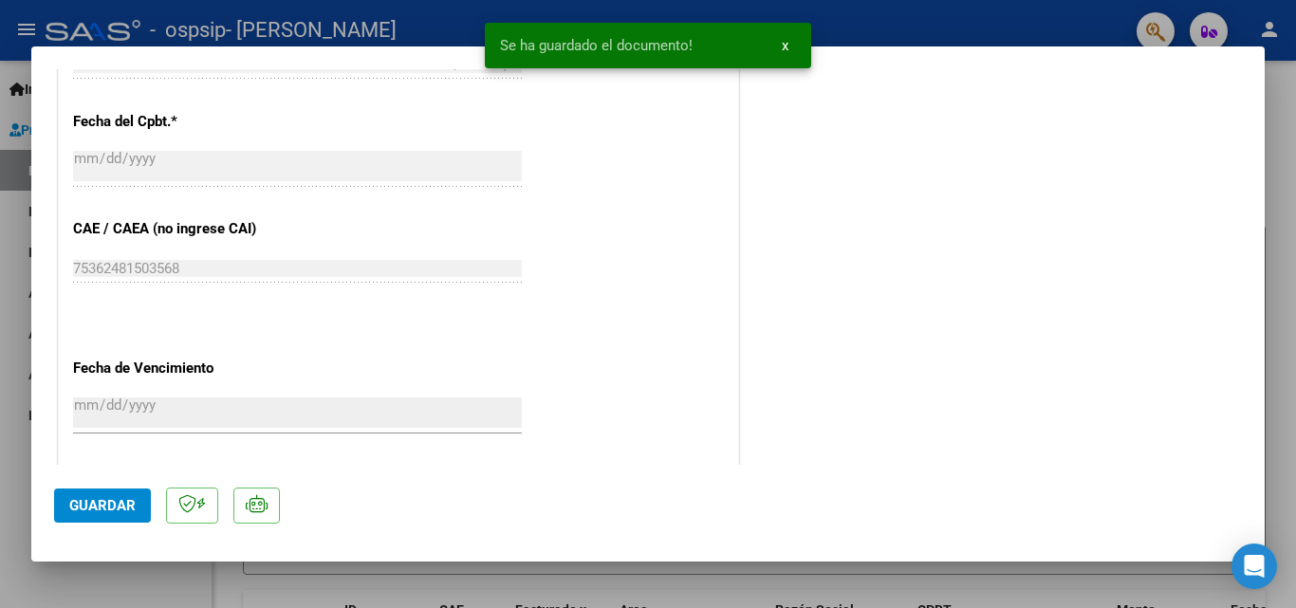
scroll to position [1138, 0]
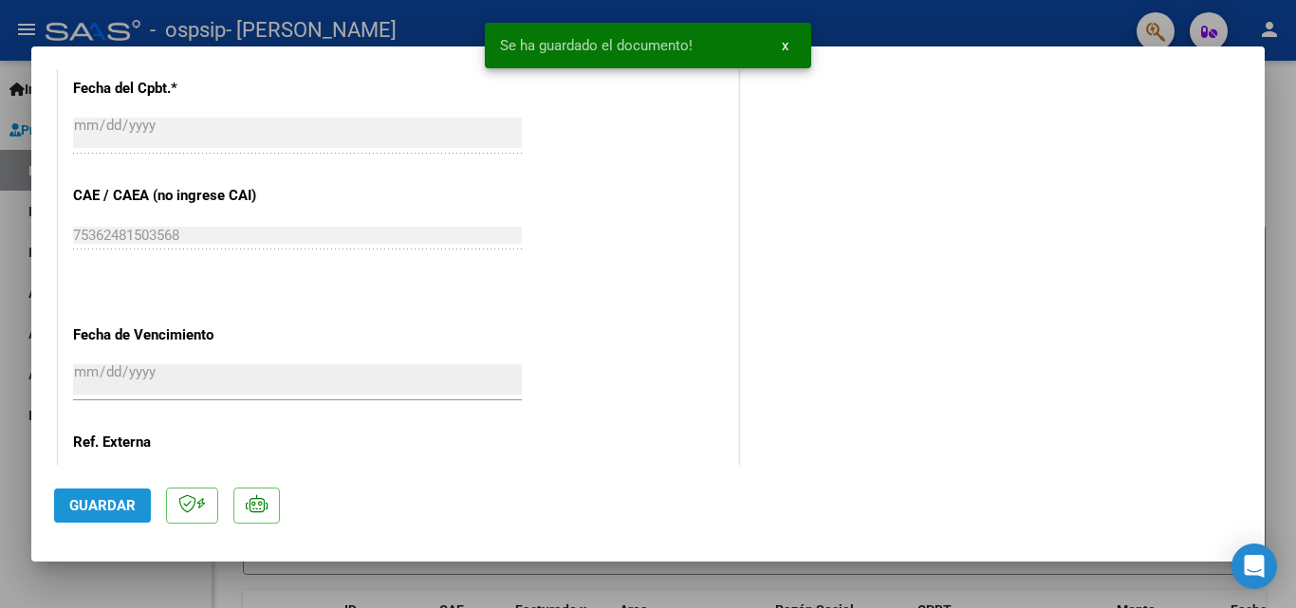
click at [71, 512] on span "Guardar" at bounding box center [102, 505] width 66 height 17
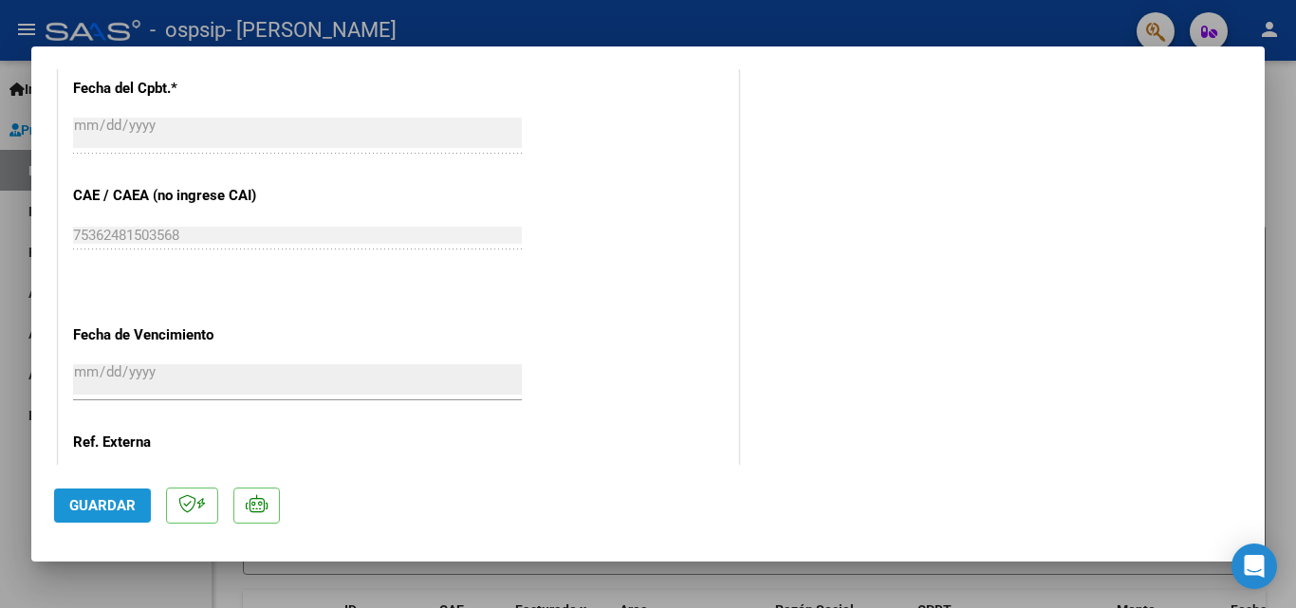
click at [71, 512] on span "Guardar" at bounding box center [102, 505] width 66 height 17
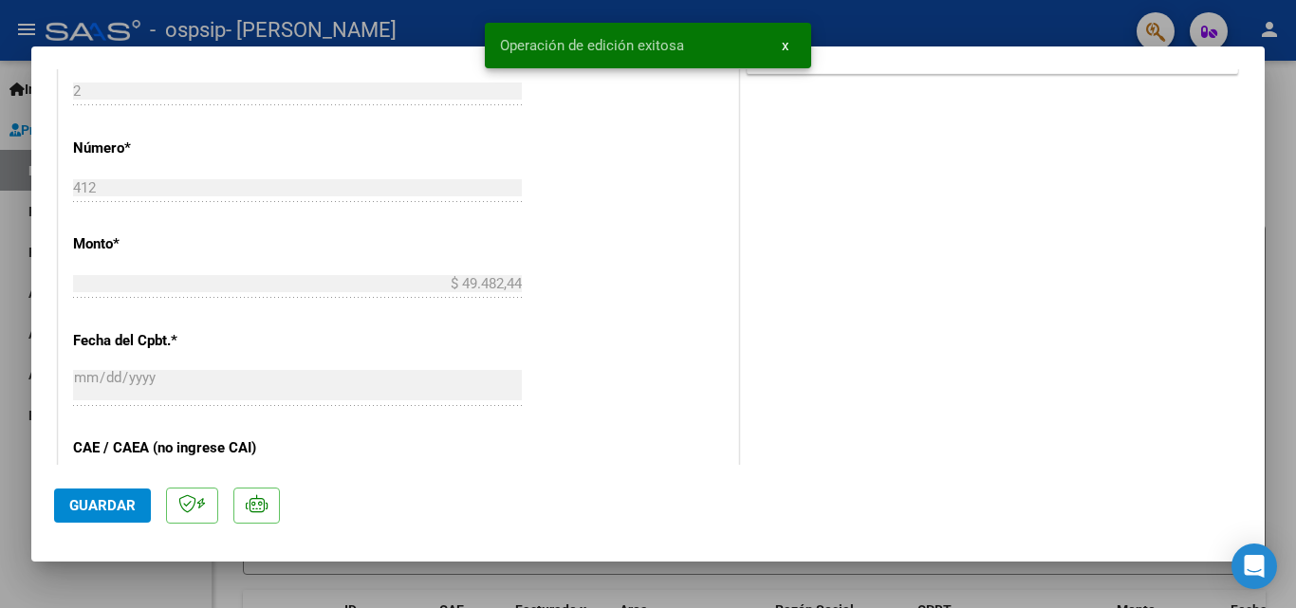
scroll to position [854, 0]
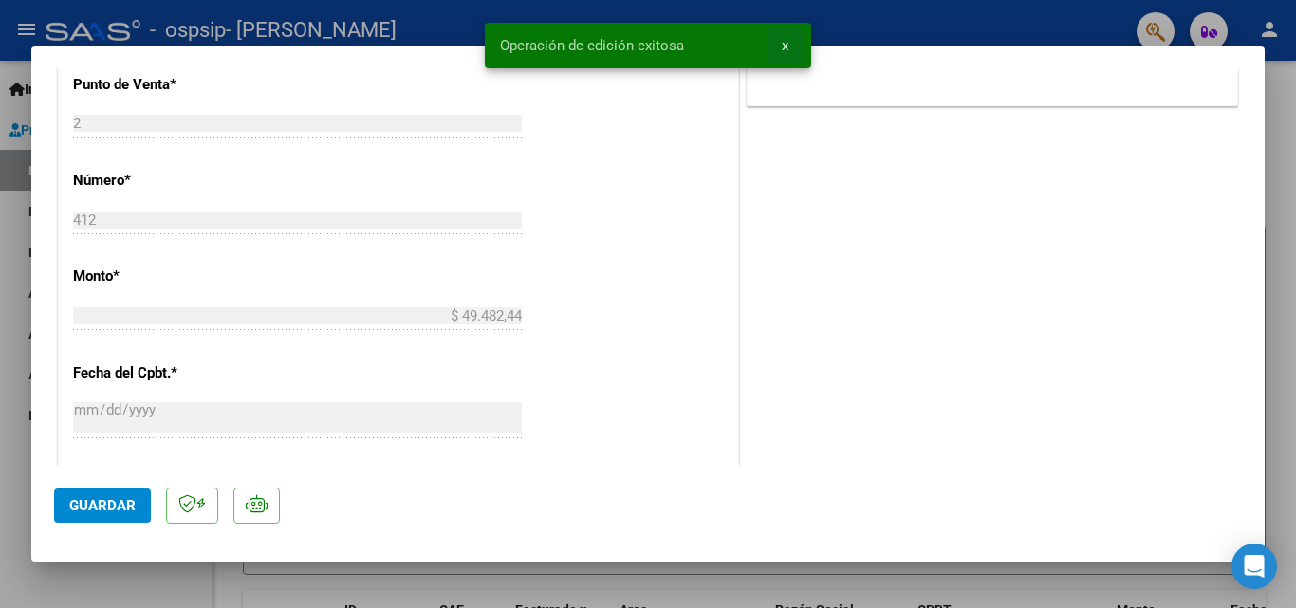
click at [783, 46] on span "x" at bounding box center [785, 45] width 7 height 17
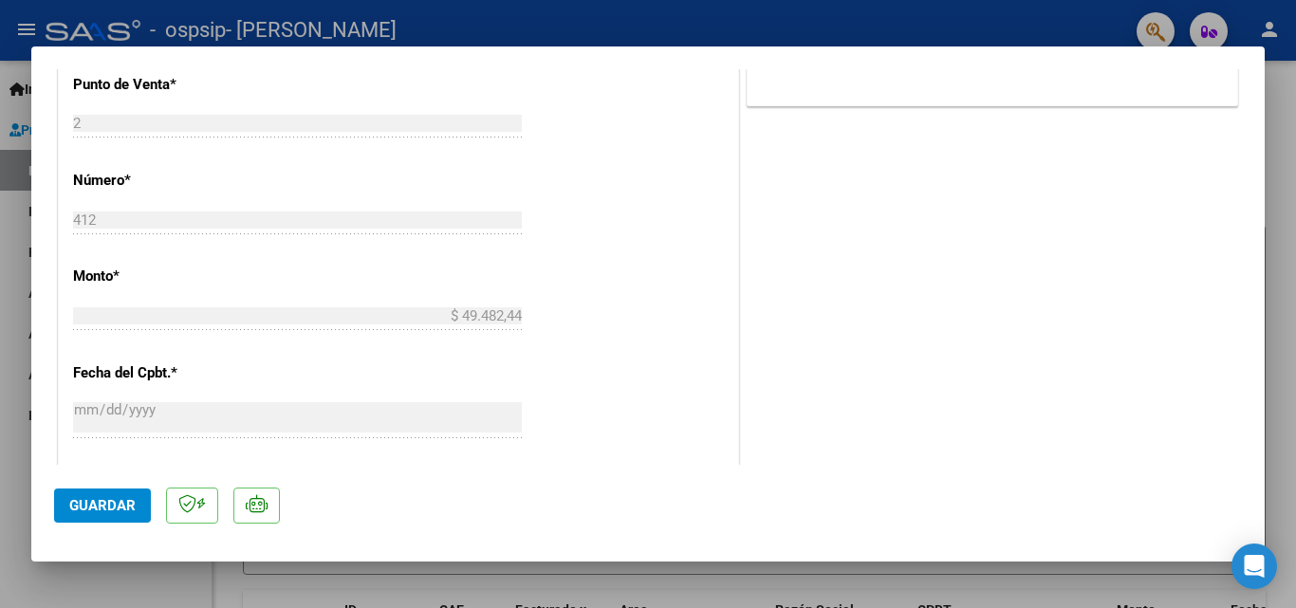
click at [809, 33] on div at bounding box center [648, 304] width 1296 height 608
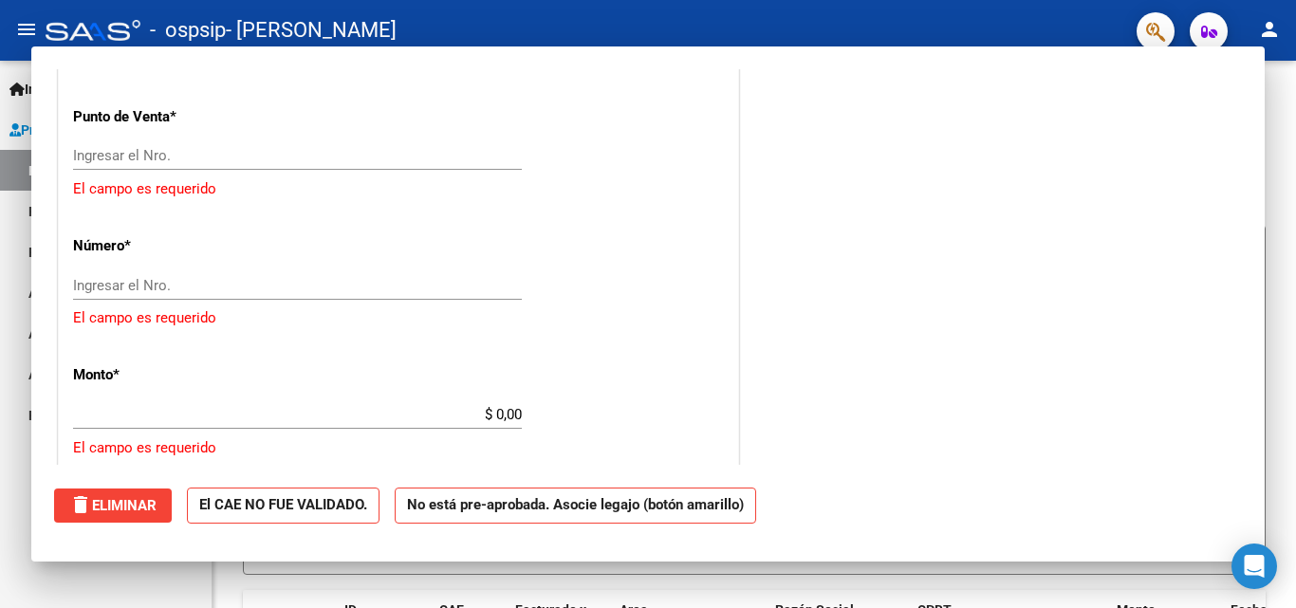
scroll to position [0, 0]
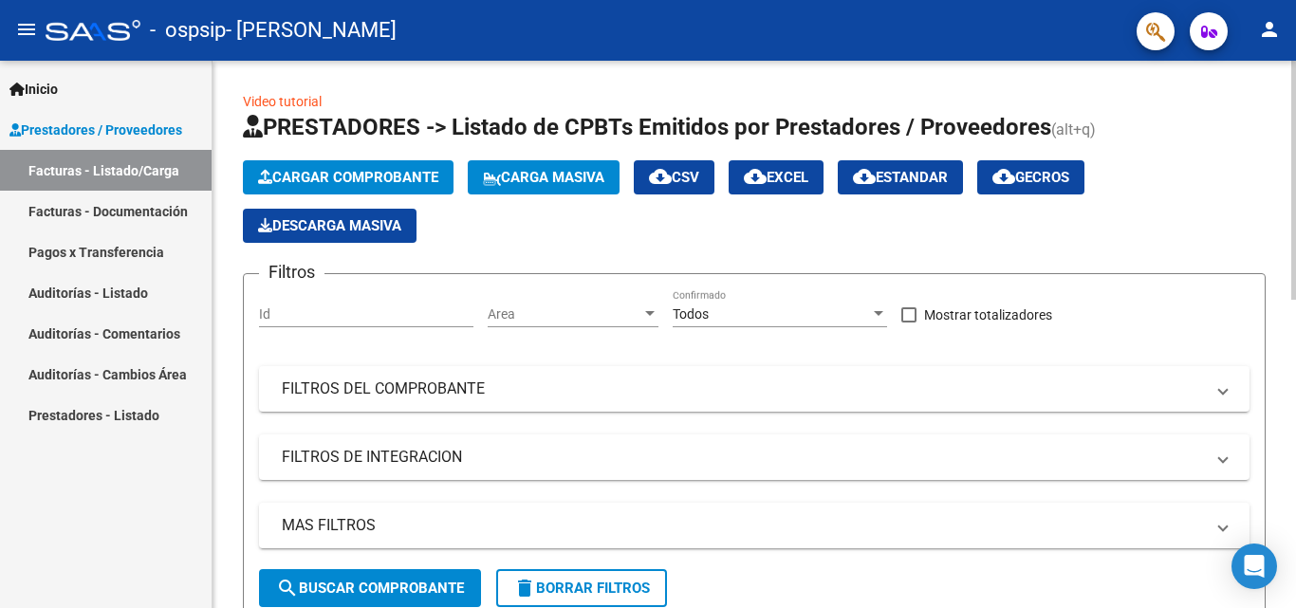
click at [342, 172] on span "Cargar Comprobante" at bounding box center [348, 177] width 180 height 17
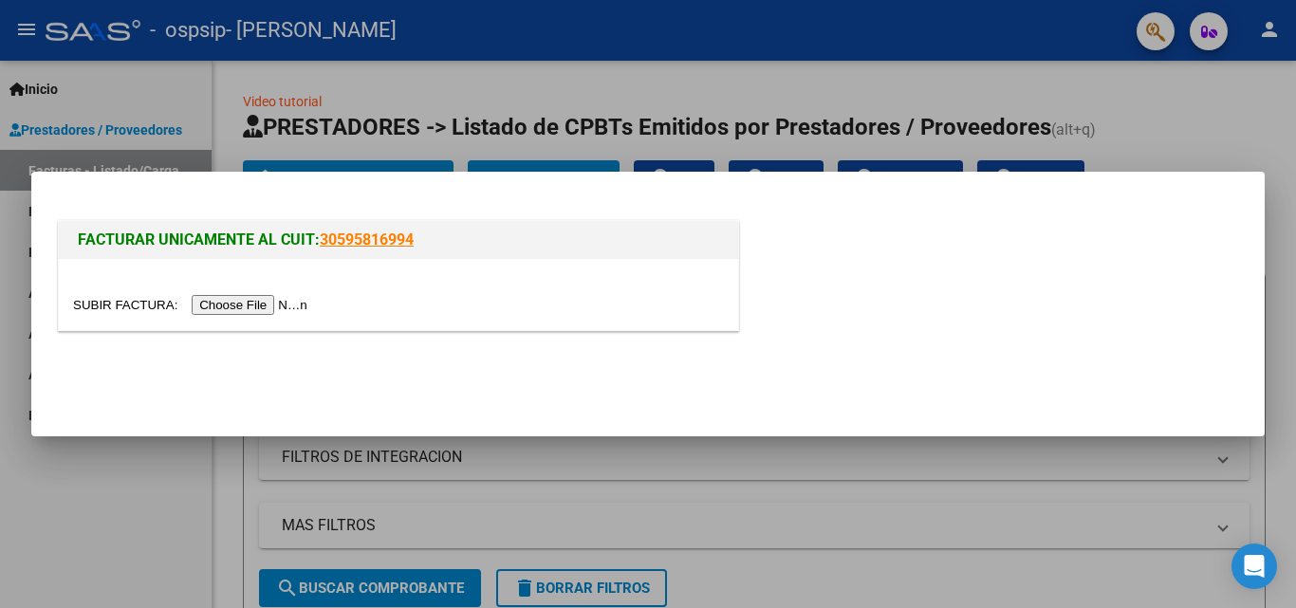
click at [205, 304] on input "file" at bounding box center [193, 305] width 240 height 20
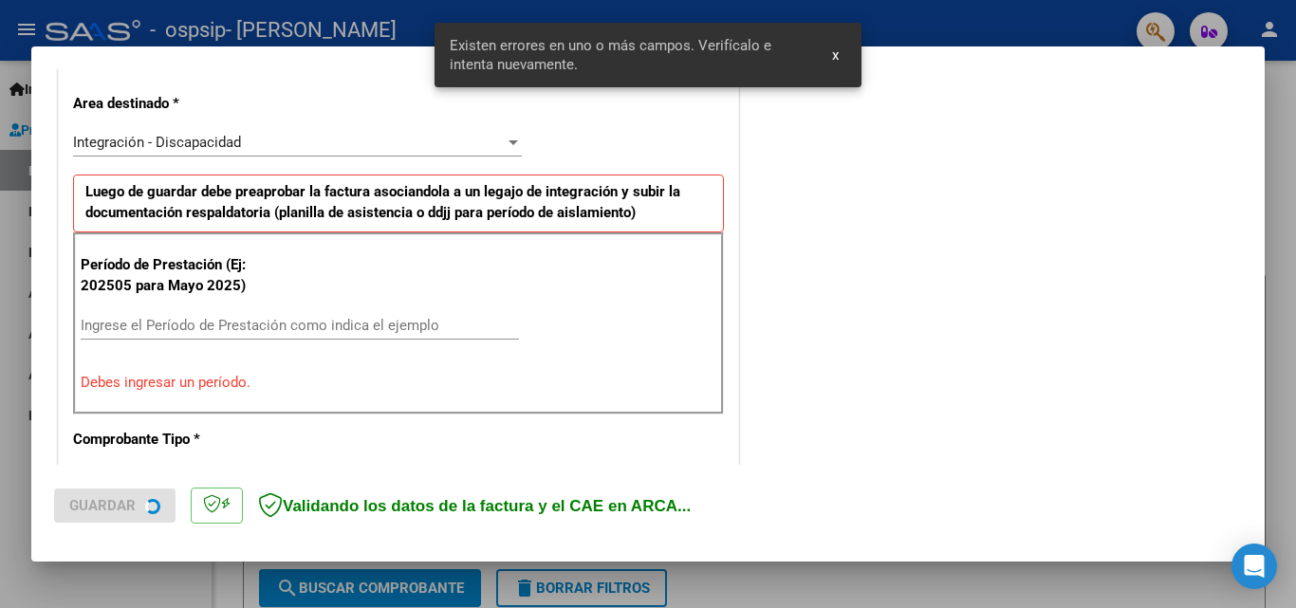
scroll to position [428, 0]
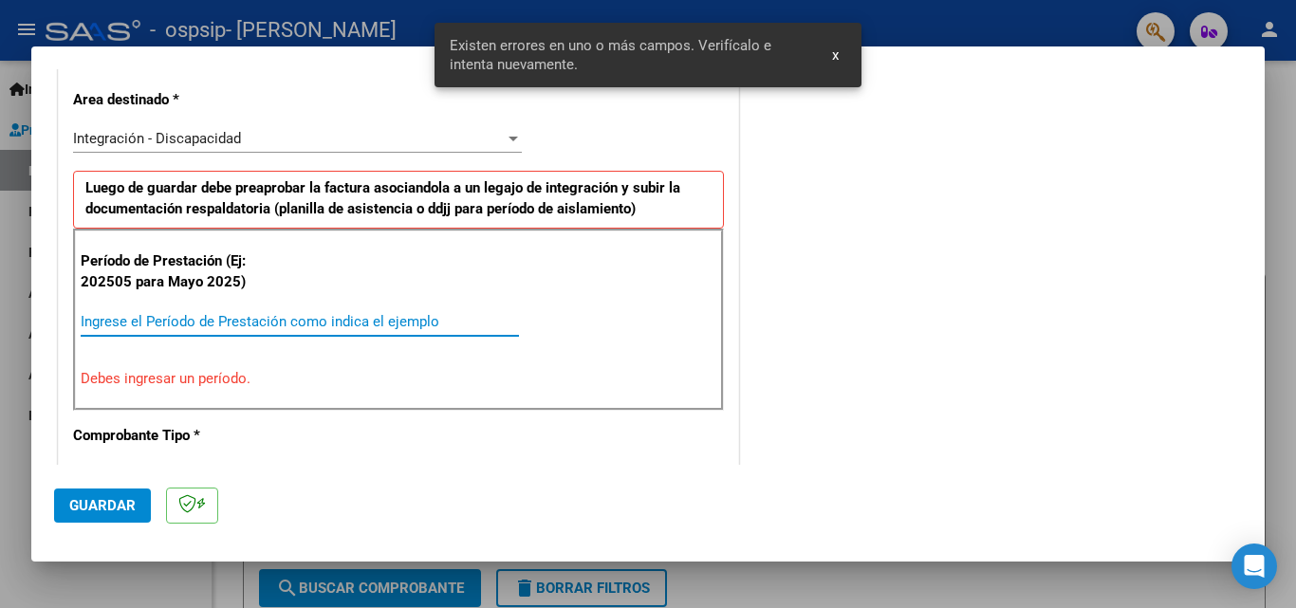
click at [157, 323] on input "Ingrese el Período de Prestación como indica el ejemplo" at bounding box center [300, 321] width 438 height 17
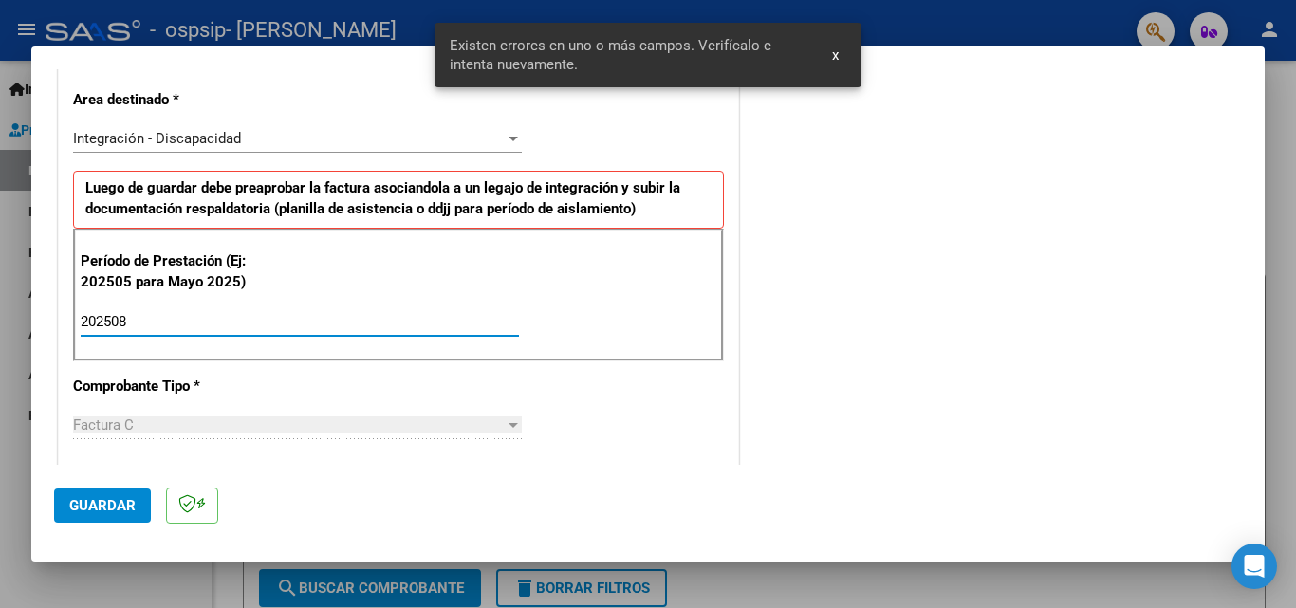
type input "202508"
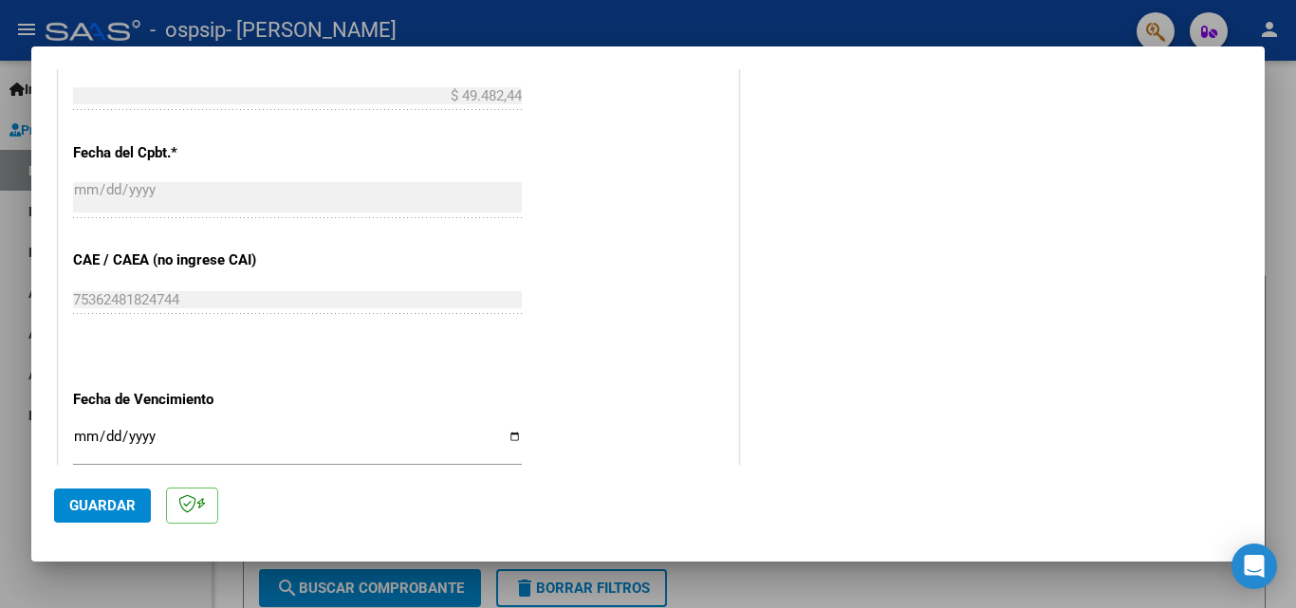
scroll to position [1092, 0]
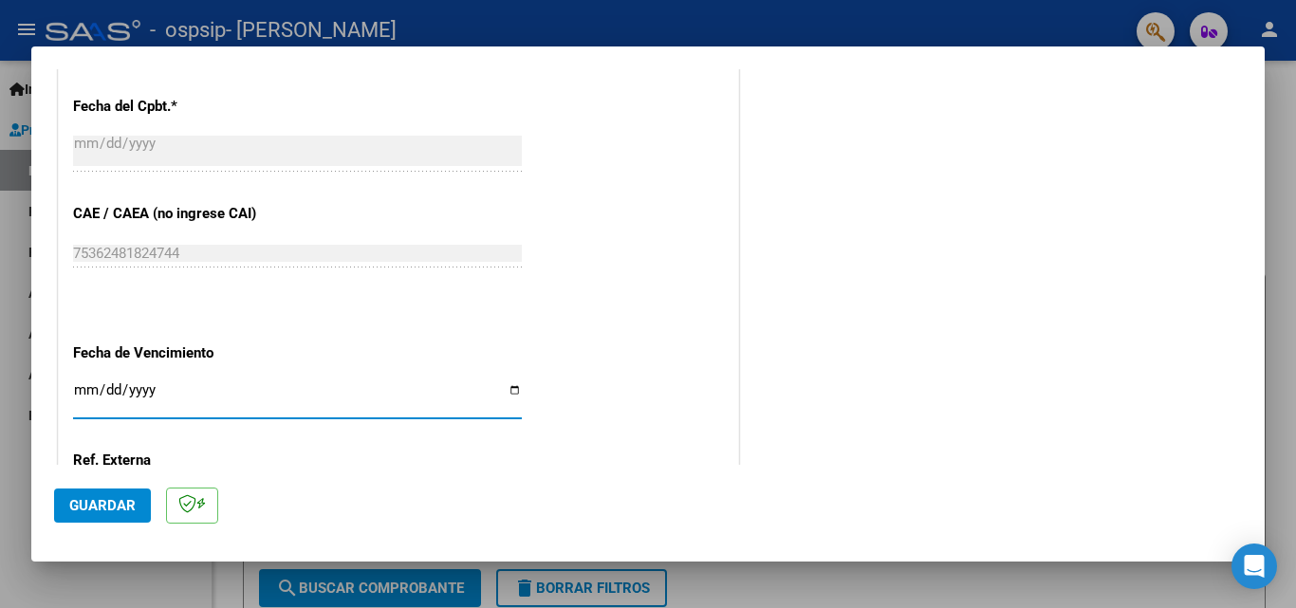
click at [512, 386] on input "Ingresar la fecha" at bounding box center [297, 397] width 449 height 30
type input "[DATE]"
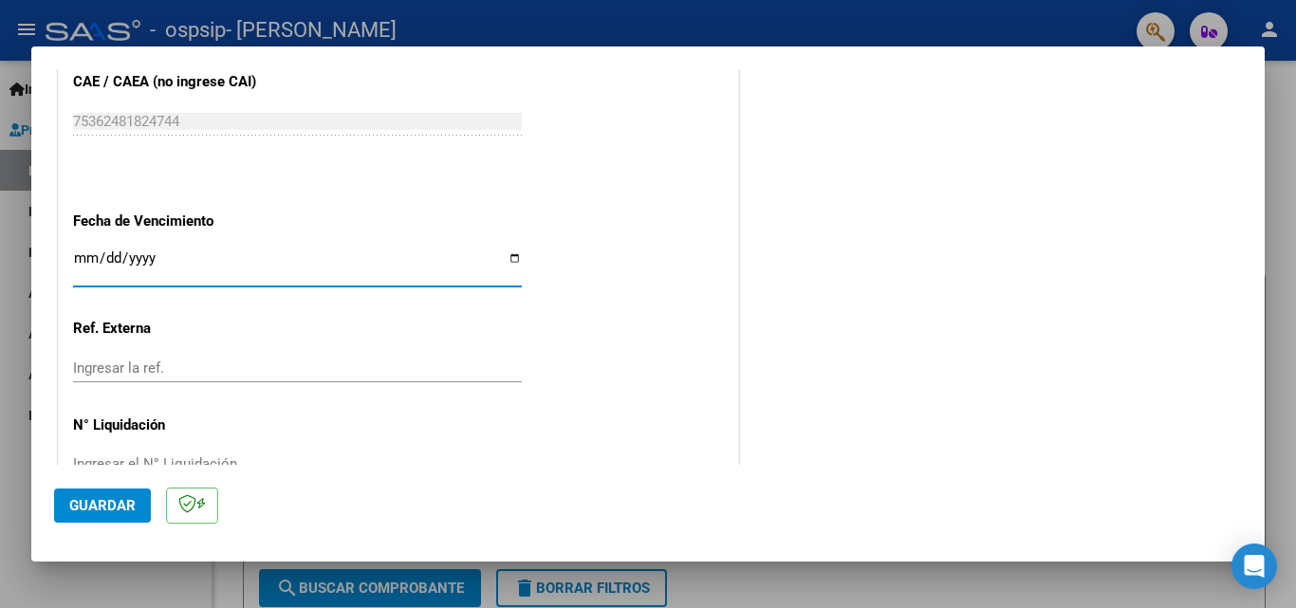
scroll to position [1274, 0]
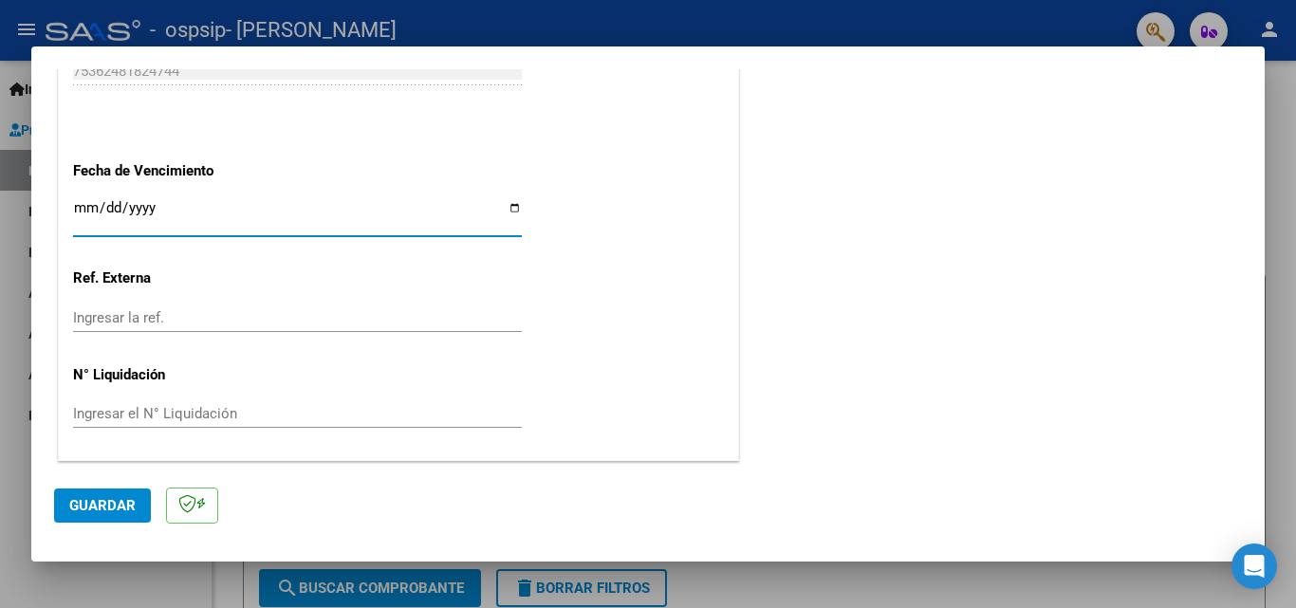
click at [103, 502] on span "Guardar" at bounding box center [102, 505] width 66 height 17
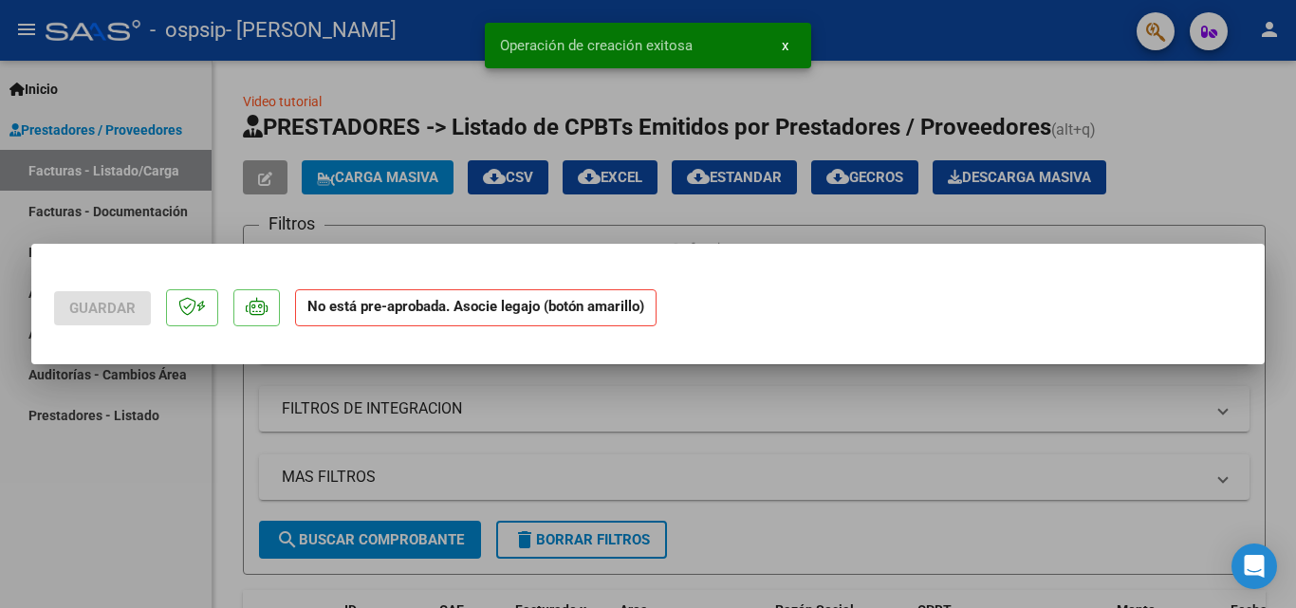
scroll to position [0, 0]
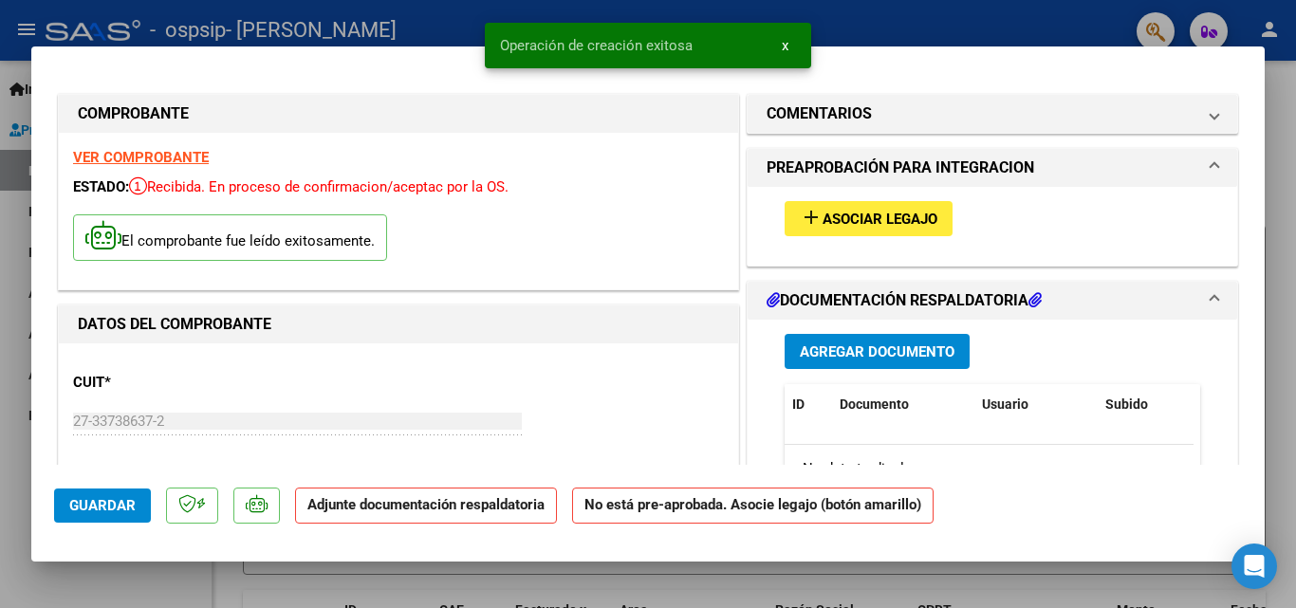
click at [859, 216] on span "Asociar Legajo" at bounding box center [879, 219] width 115 height 17
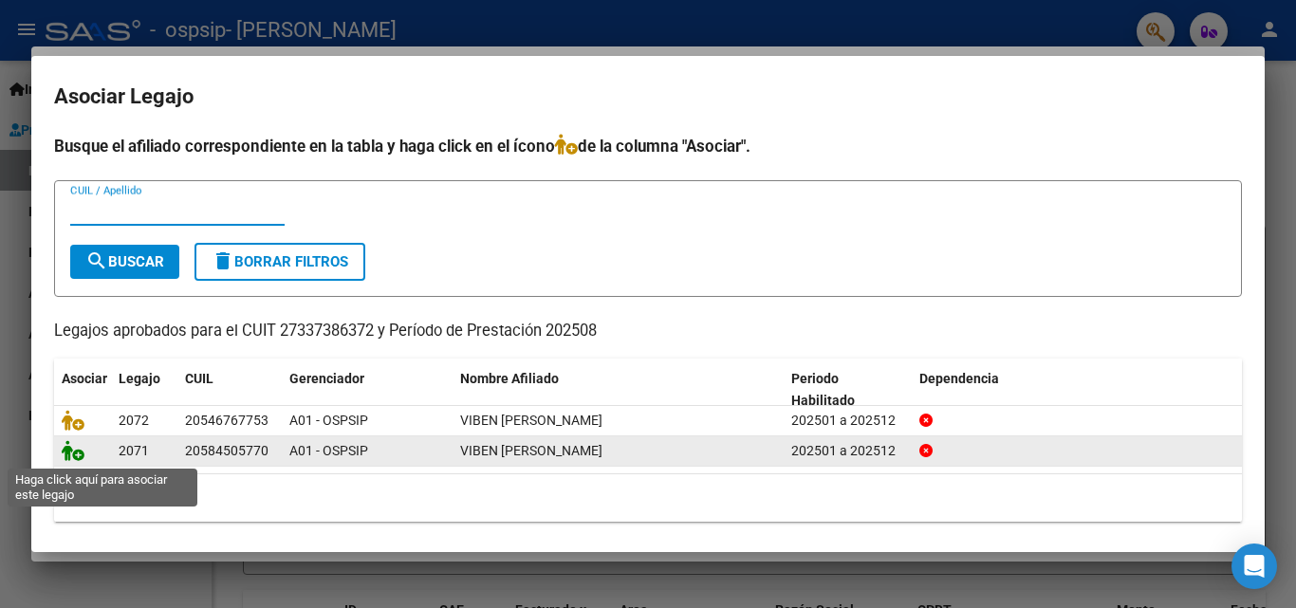
click at [69, 460] on icon at bounding box center [73, 450] width 23 height 21
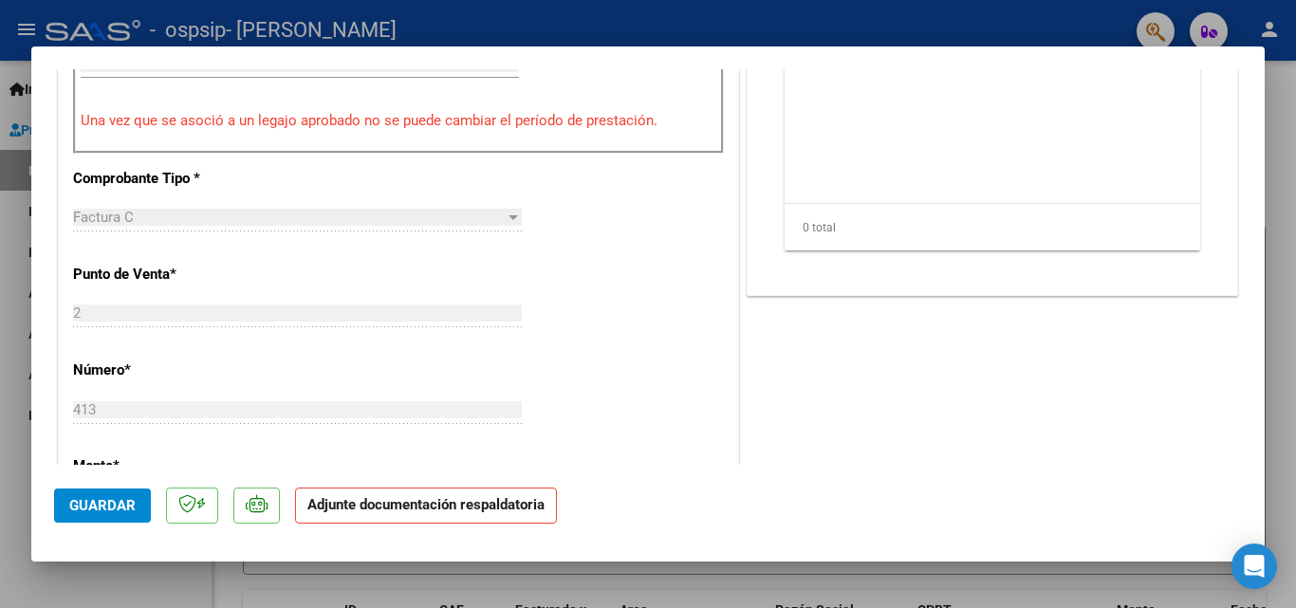
scroll to position [190, 0]
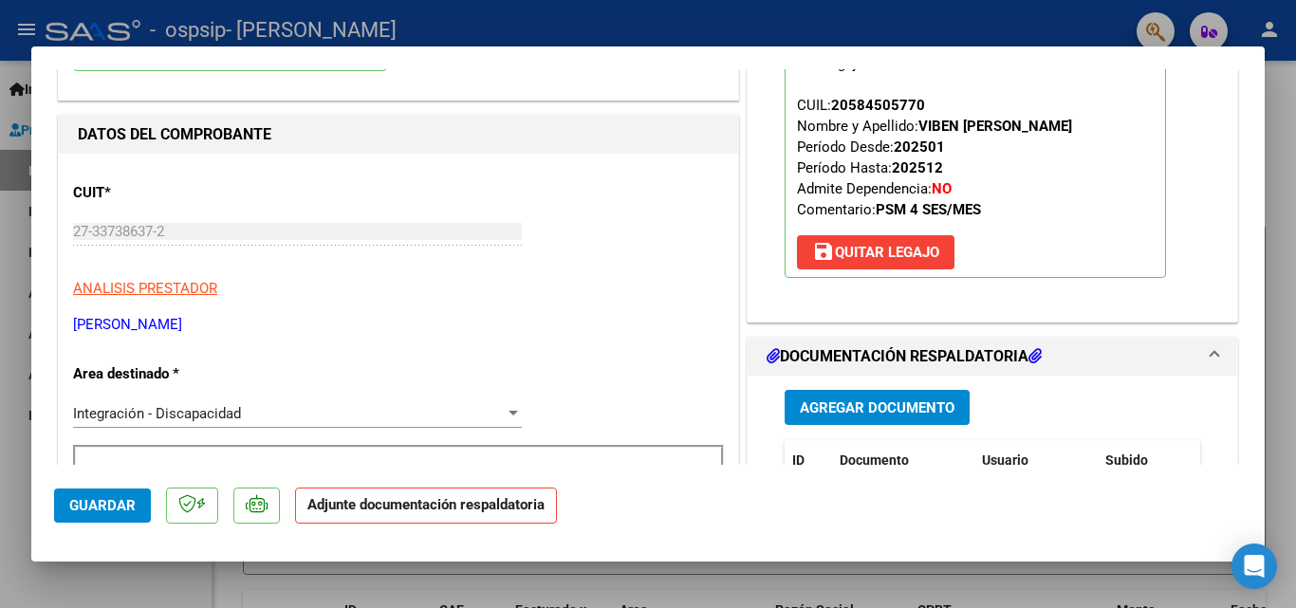
click at [908, 407] on span "Agregar Documento" at bounding box center [877, 407] width 155 height 17
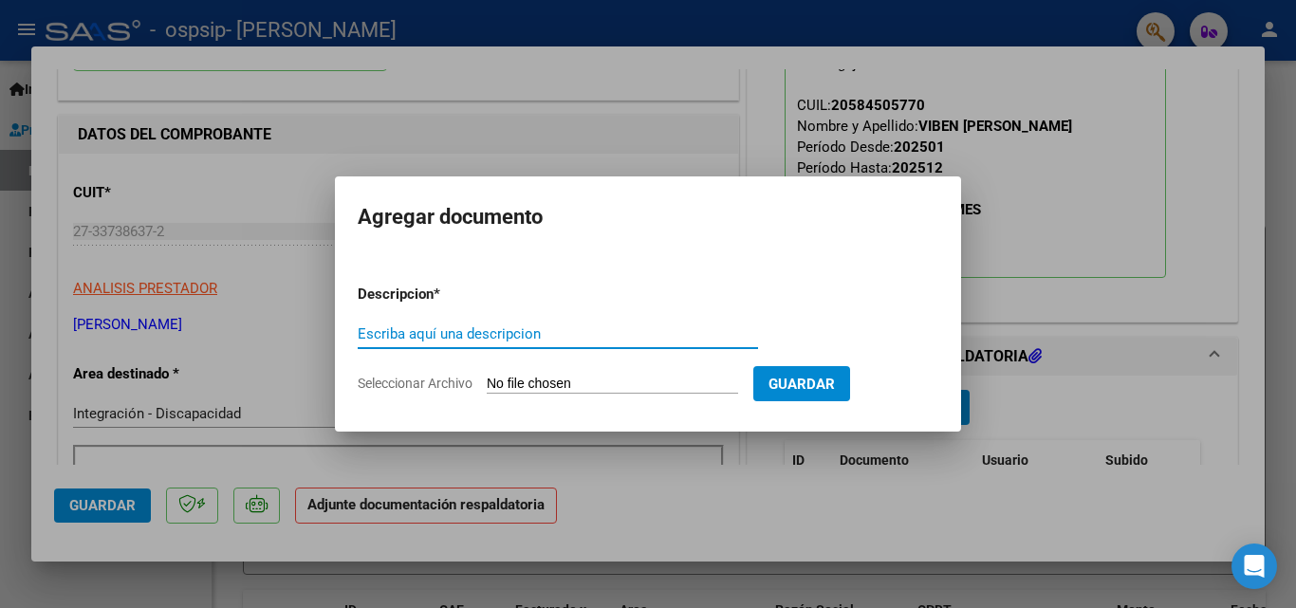
click at [503, 325] on input "Escriba aquí una descripcion" at bounding box center [558, 333] width 400 height 17
type input "CAE"
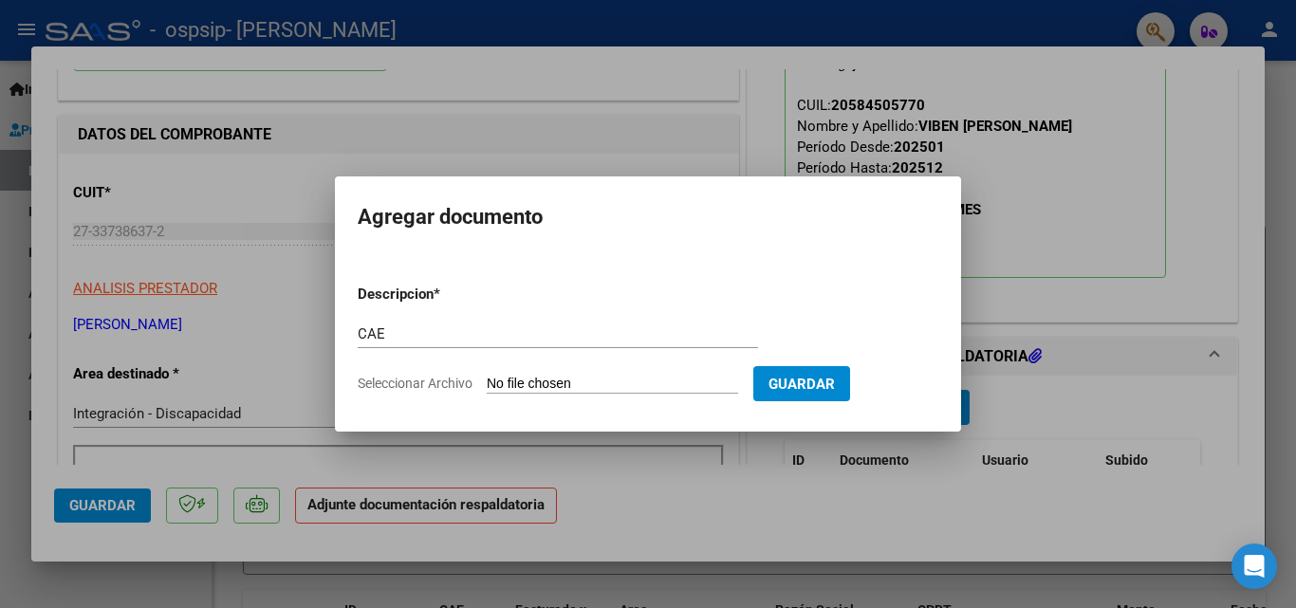
click at [564, 383] on input "Seleccionar Archivo" at bounding box center [612, 385] width 251 height 18
click at [618, 379] on input "Seleccionar Archivo" at bounding box center [612, 385] width 251 height 18
type input "C:\fakepath\cae [PERSON_NAME].pdf"
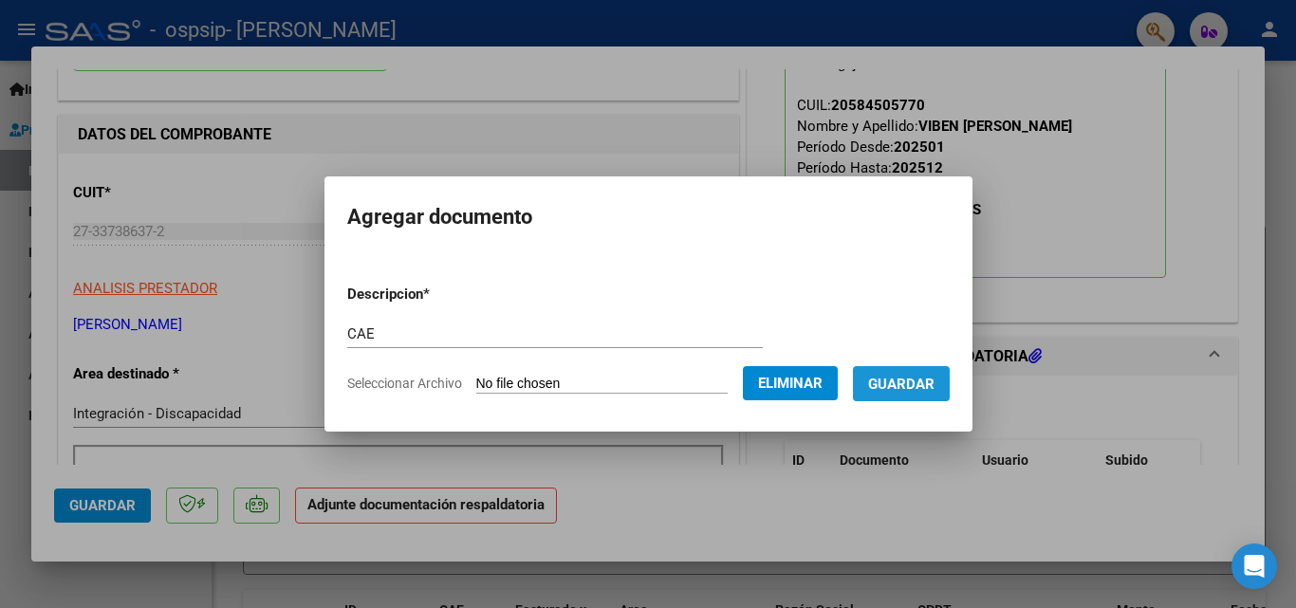
click at [925, 384] on span "Guardar" at bounding box center [901, 384] width 66 height 17
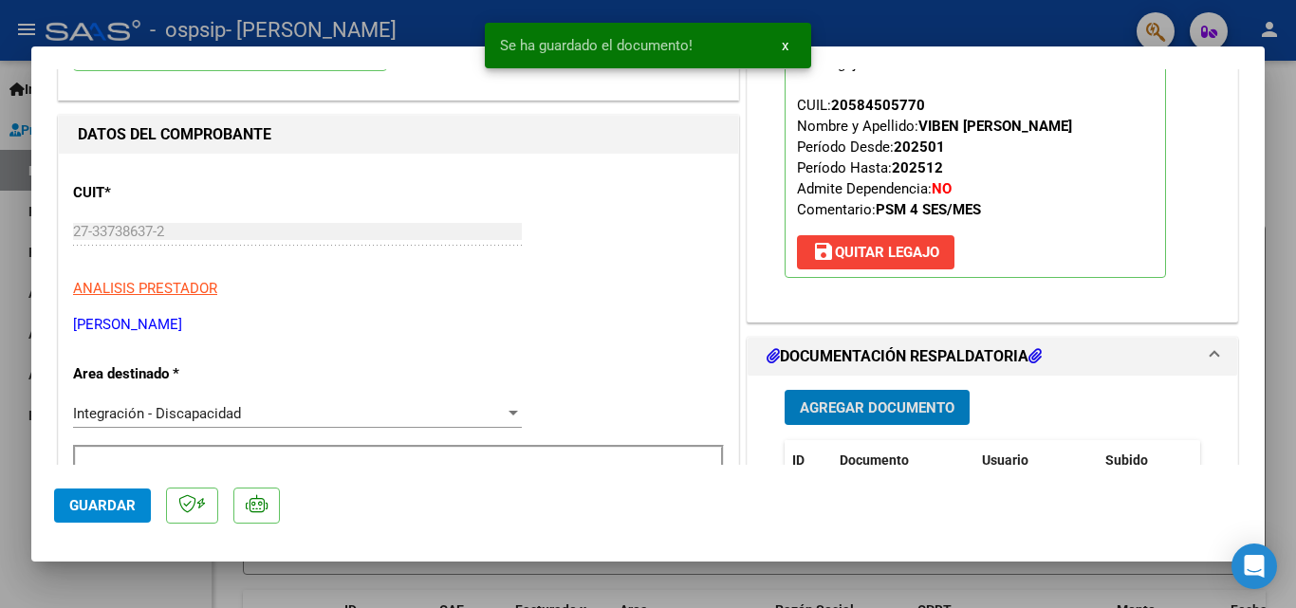
click at [857, 407] on span "Agregar Documento" at bounding box center [877, 407] width 155 height 17
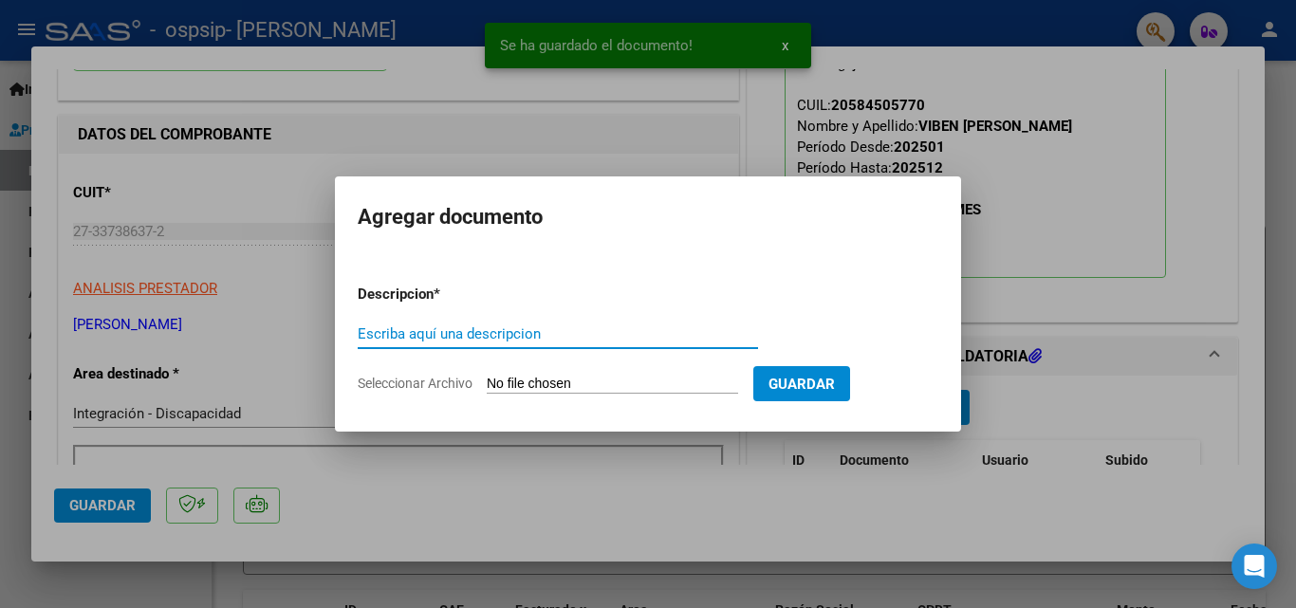
click at [439, 335] on input "Escriba aquí una descripcion" at bounding box center [558, 333] width 400 height 17
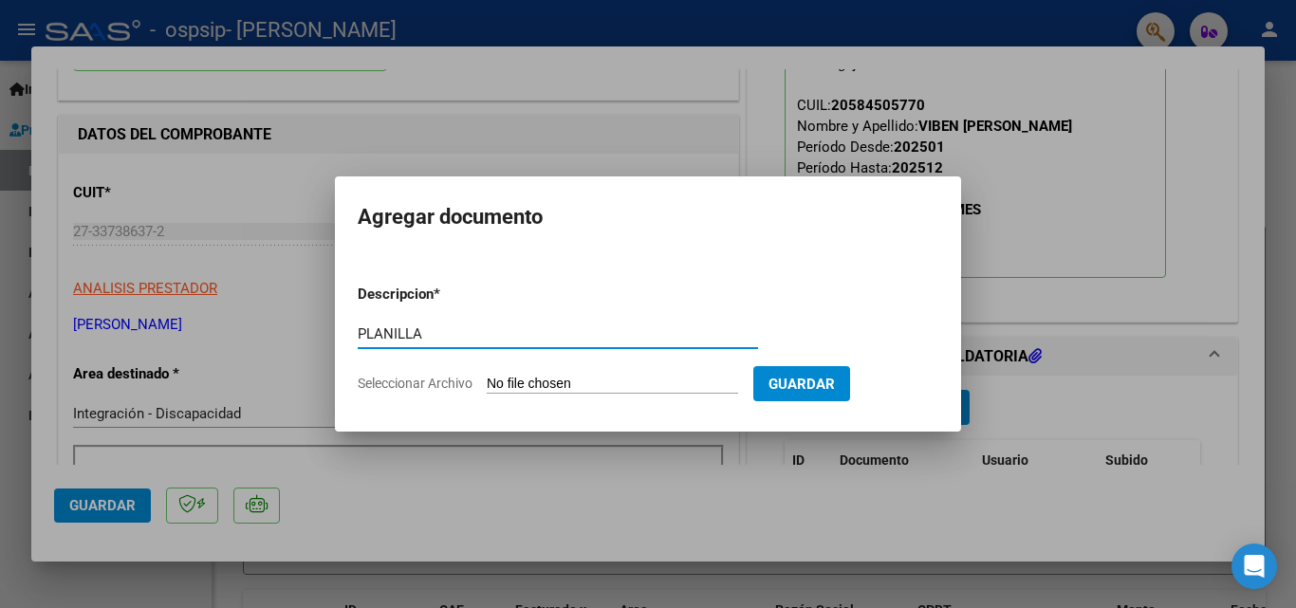
type input "PLANILLA"
click at [533, 385] on input "Seleccionar Archivo" at bounding box center [612, 385] width 251 height 18
type input "C:\fakepath\plani [PERSON_NAME].pdf"
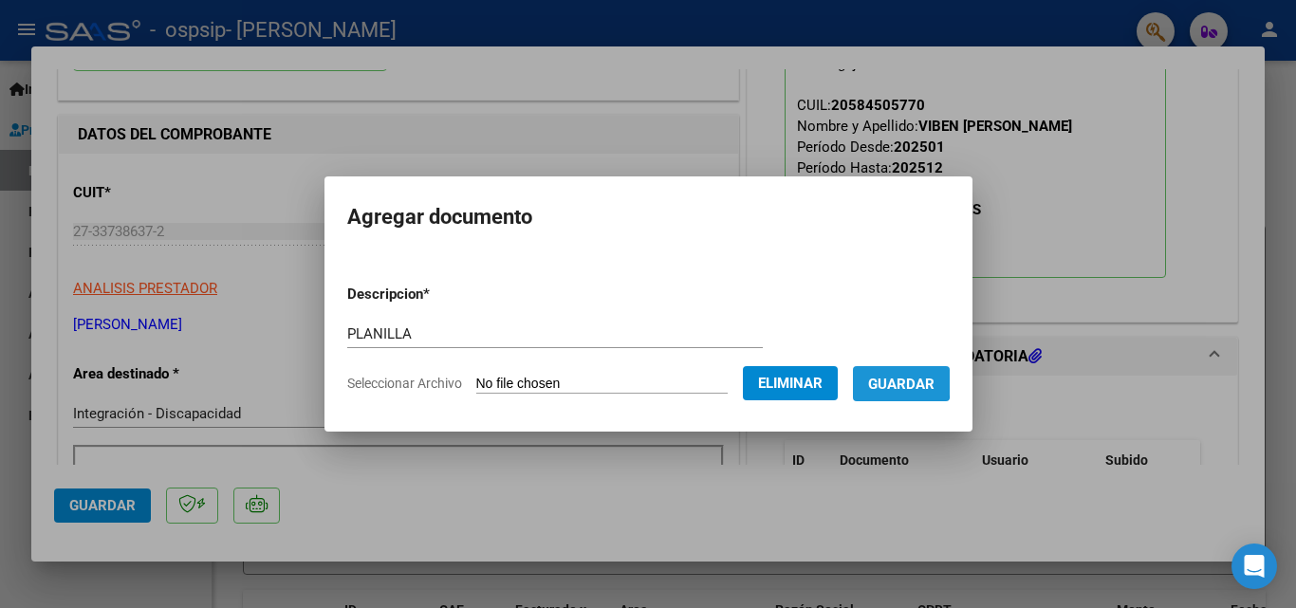
click at [898, 378] on span "Guardar" at bounding box center [901, 384] width 66 height 17
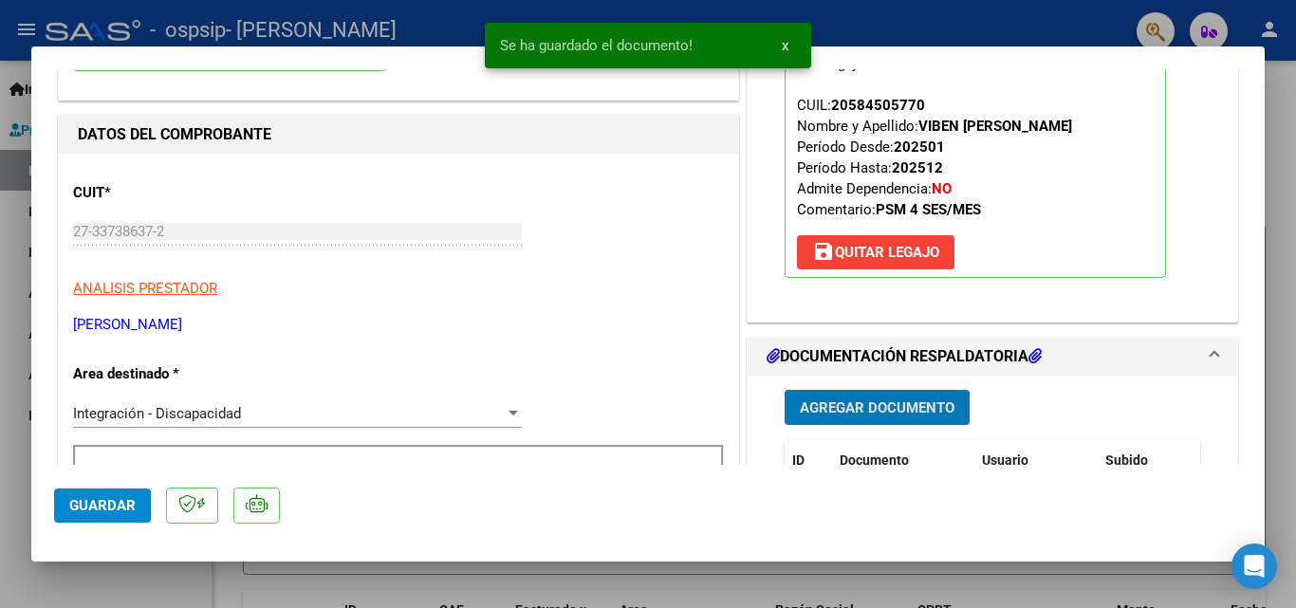
click at [898, 411] on span "Agregar Documento" at bounding box center [877, 407] width 155 height 17
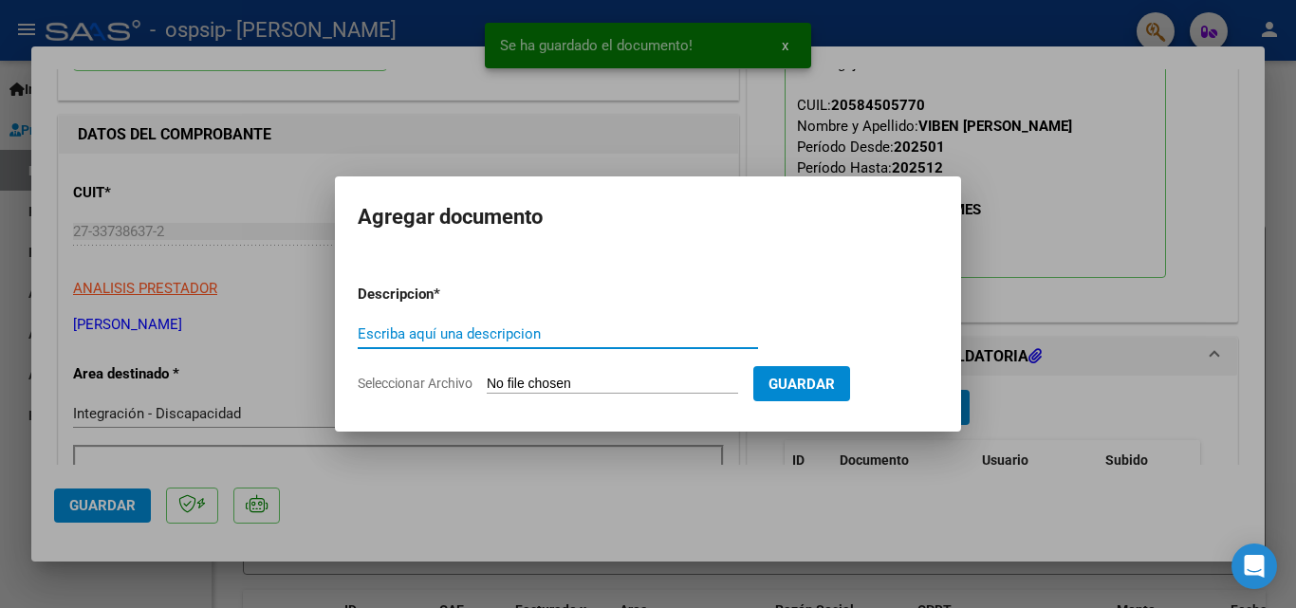
click at [464, 330] on input "Escriba aquí una descripcion" at bounding box center [558, 333] width 400 height 17
click at [531, 385] on input "Seleccionar Archivo" at bounding box center [612, 385] width 251 height 18
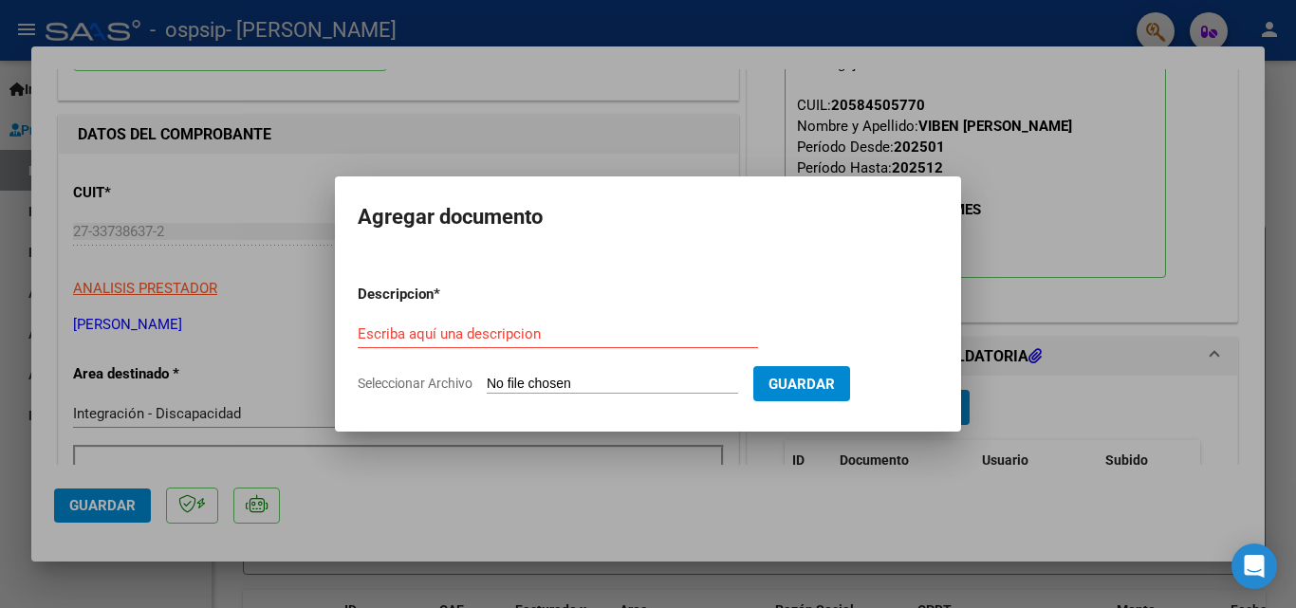
type input "C:\fakepath\VIBEN [PERSON_NAME] PSM AUTORIZACION 2025 SEGUN RESOLUCION 360 22 _…"
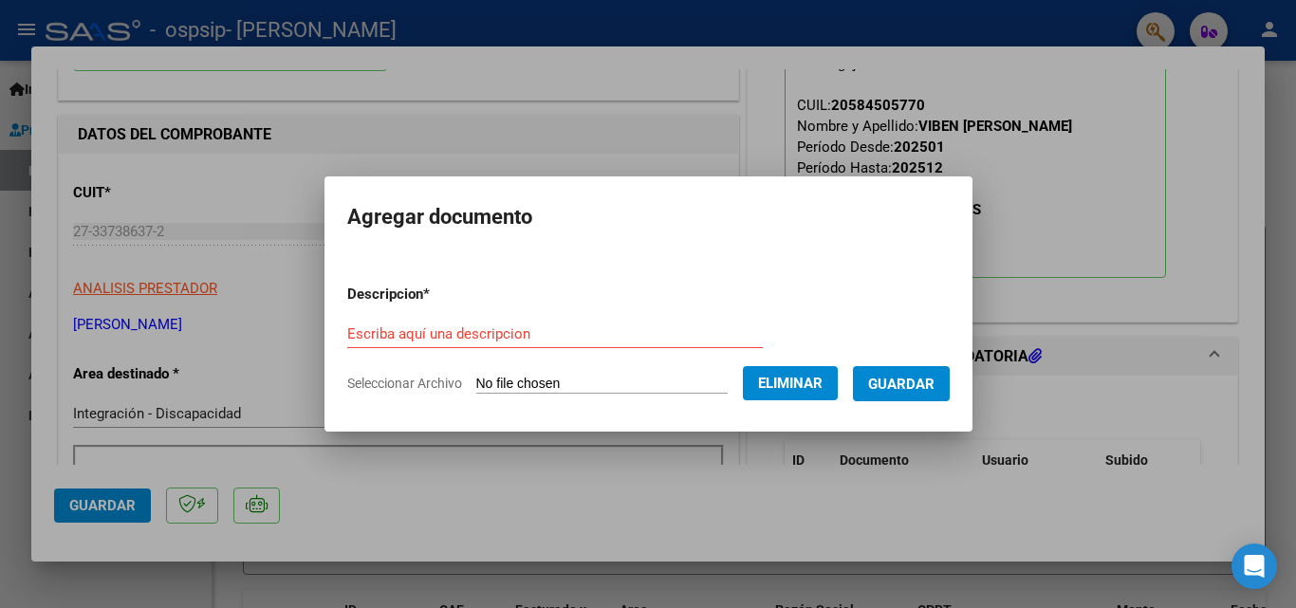
click at [544, 322] on div "Escriba aquí una descripcion" at bounding box center [554, 334] width 415 height 28
click at [539, 338] on input "Escriba aquí una descripcion" at bounding box center [554, 333] width 415 height 17
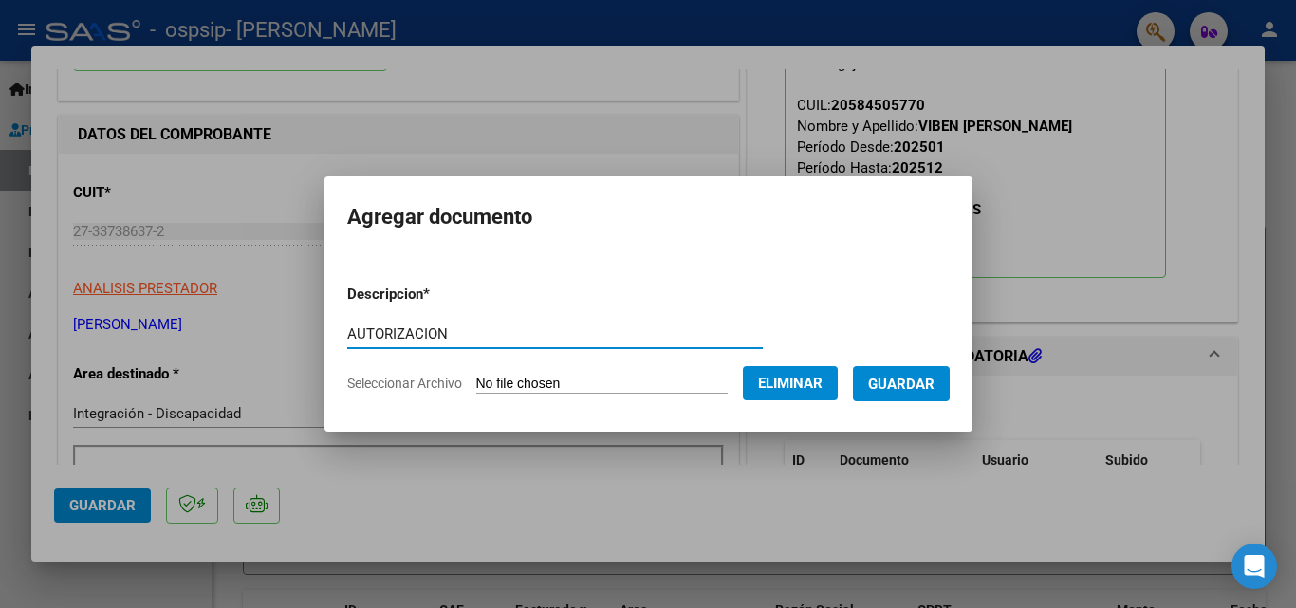
type input "AUTORIZACION"
click at [911, 386] on span "Guardar" at bounding box center [901, 384] width 66 height 17
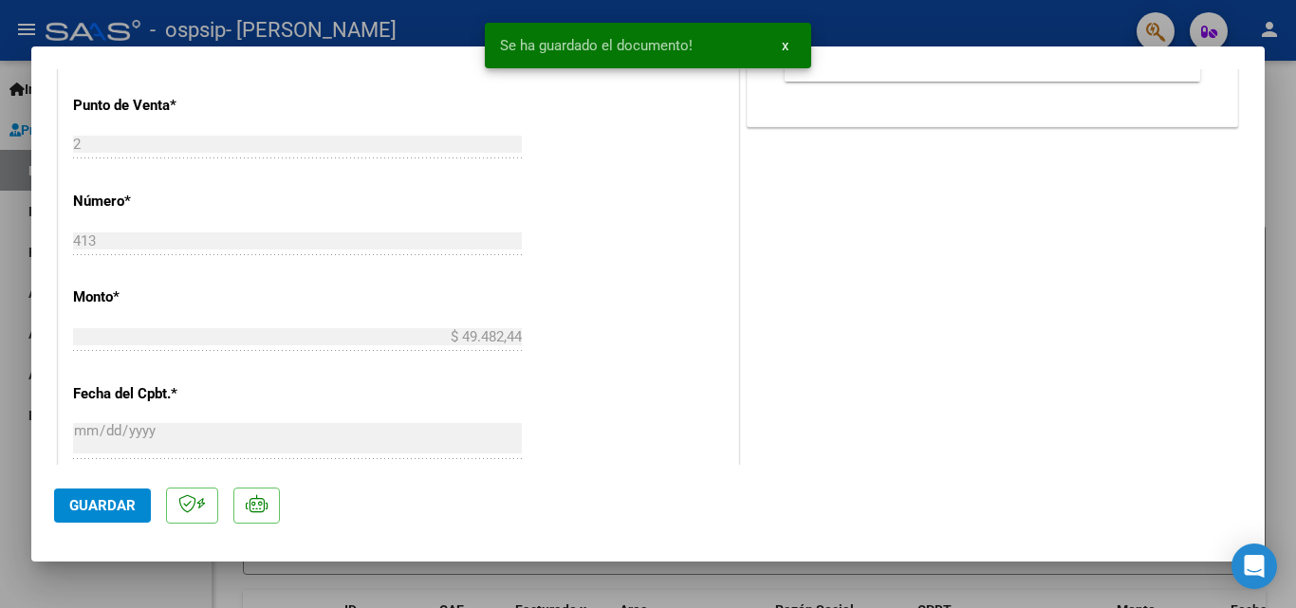
scroll to position [949, 0]
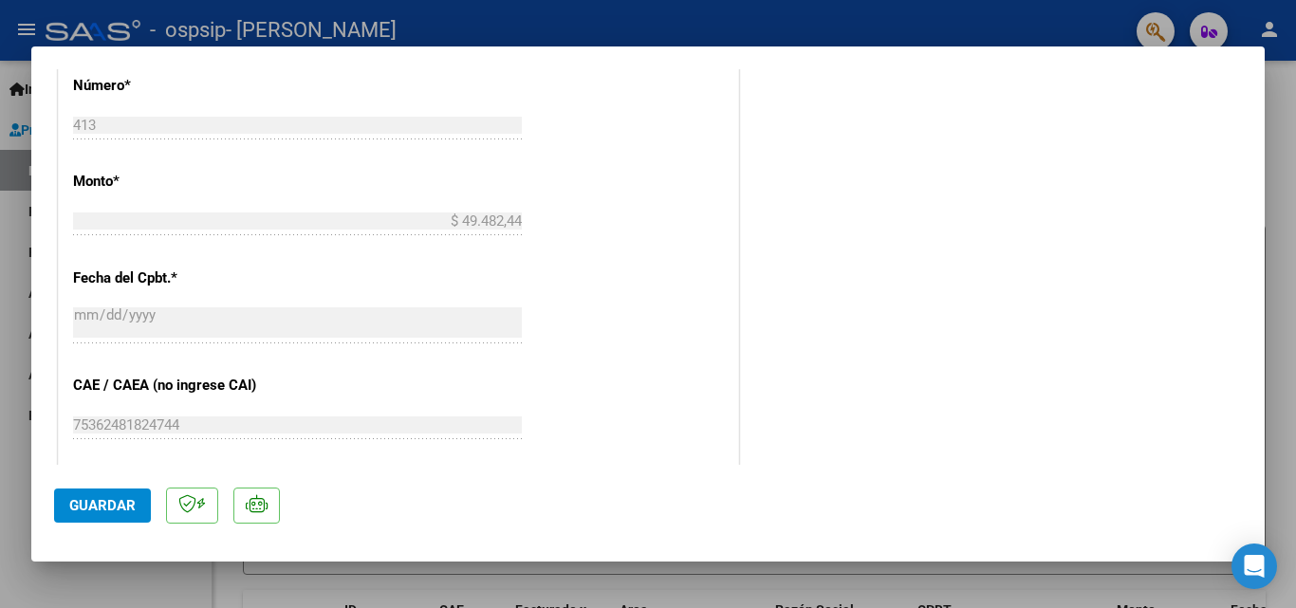
click at [85, 506] on span "Guardar" at bounding box center [102, 505] width 66 height 17
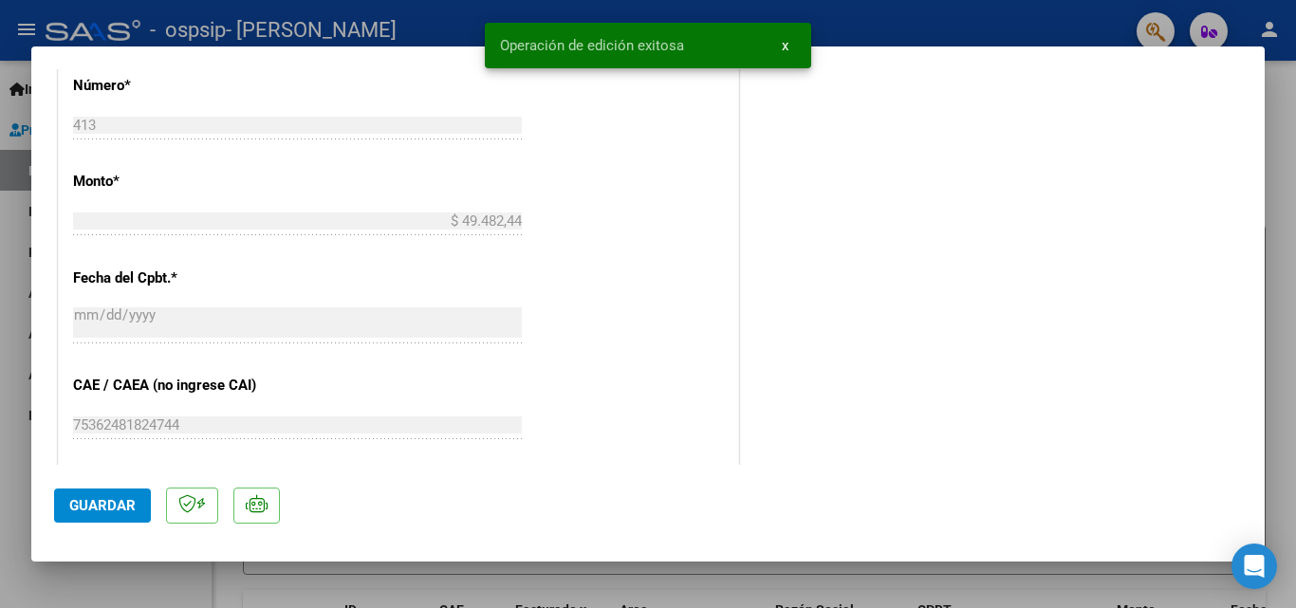
click at [85, 506] on span "Guardar" at bounding box center [102, 505] width 66 height 17
click at [785, 50] on span "x" at bounding box center [785, 45] width 7 height 17
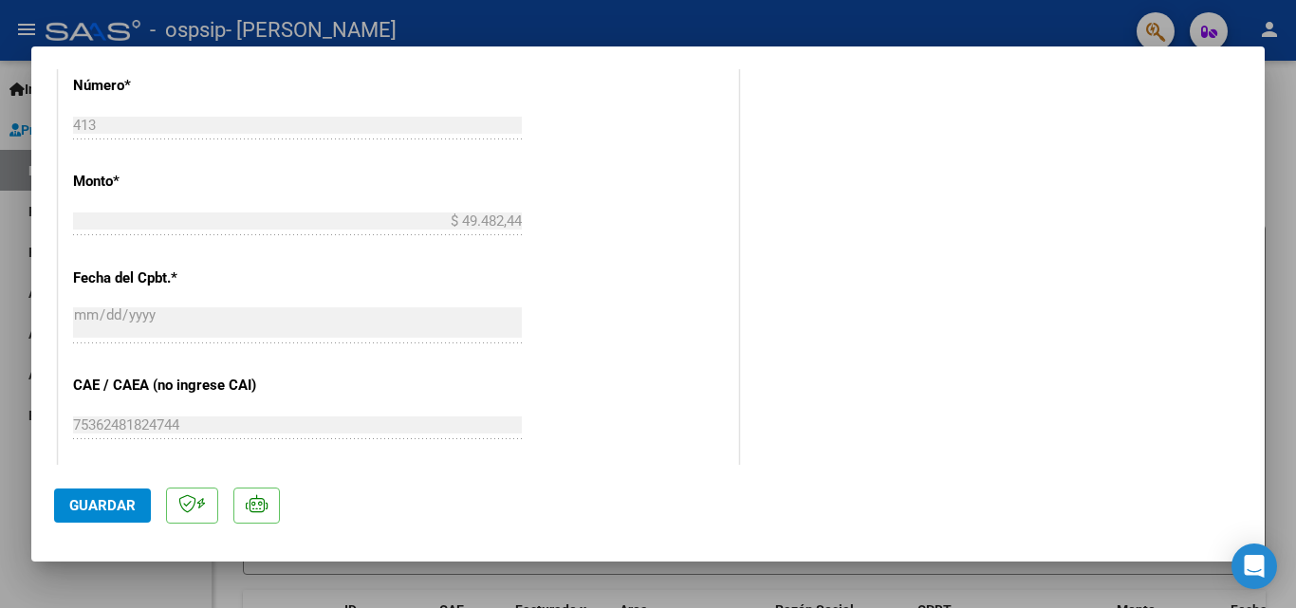
click at [1036, 19] on div at bounding box center [648, 304] width 1296 height 608
type input "$ 0,00"
